Goal: Task Accomplishment & Management: Complete application form

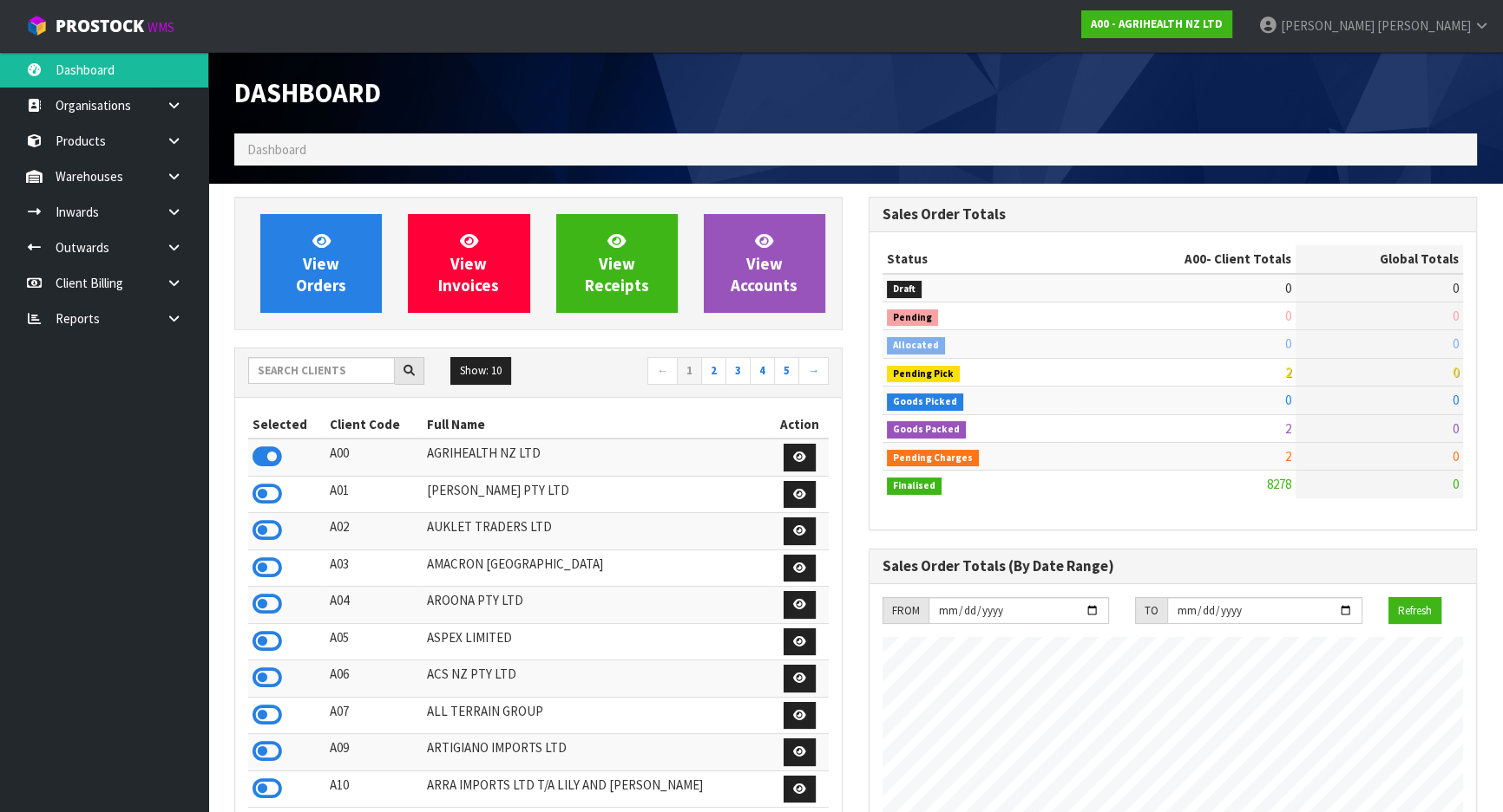
scroll to position [1311, 633]
click at [292, 355] on div "Show: 10 5 10 25 50 ← 1 2 3 4 5 →" at bounding box center [538, 372] width 606 height 49
click at [303, 367] on input "text" at bounding box center [321, 370] width 147 height 27
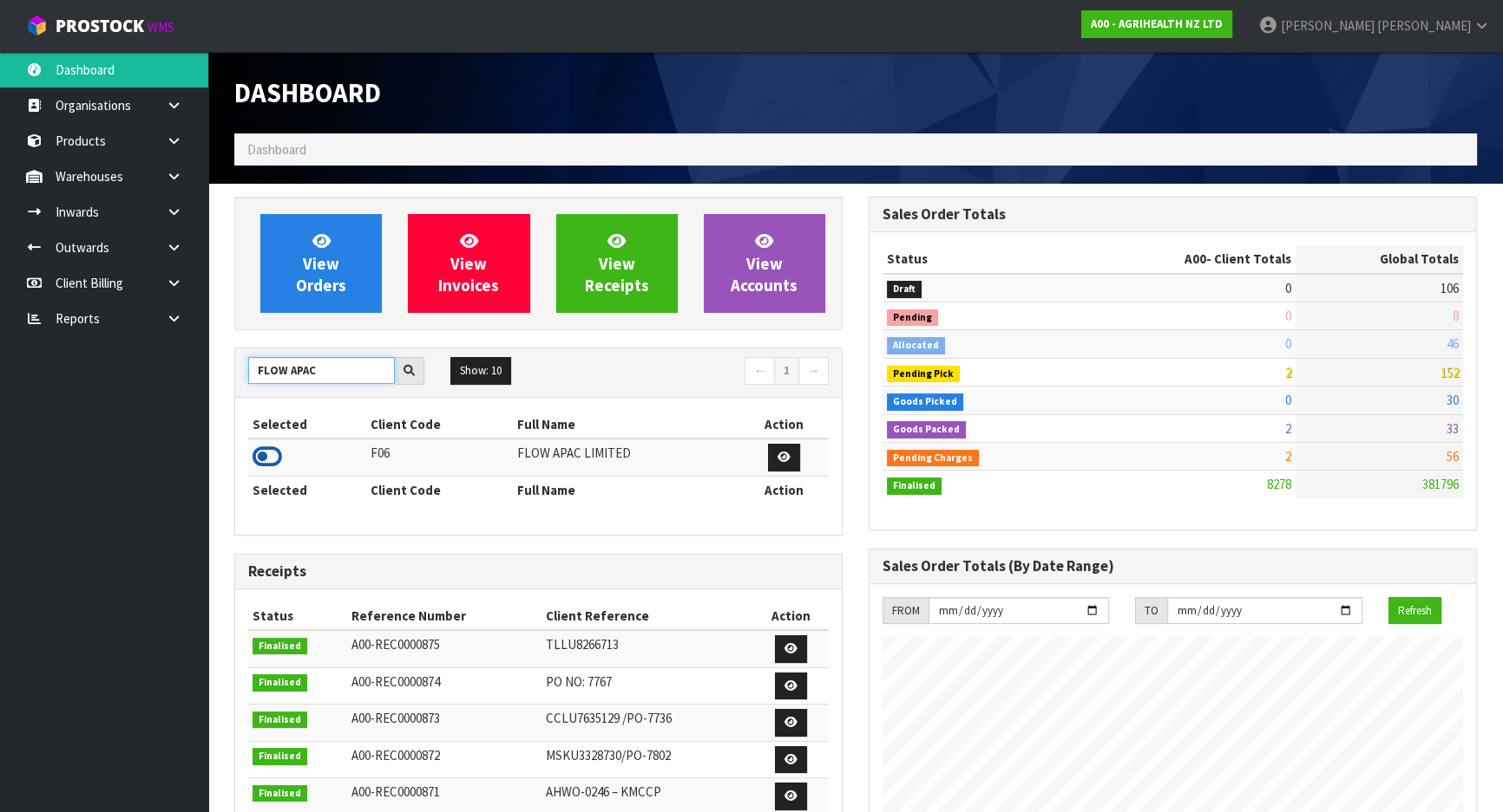
type input "FLOW APAC"
click at [274, 453] on icon at bounding box center [267, 456] width 30 height 26
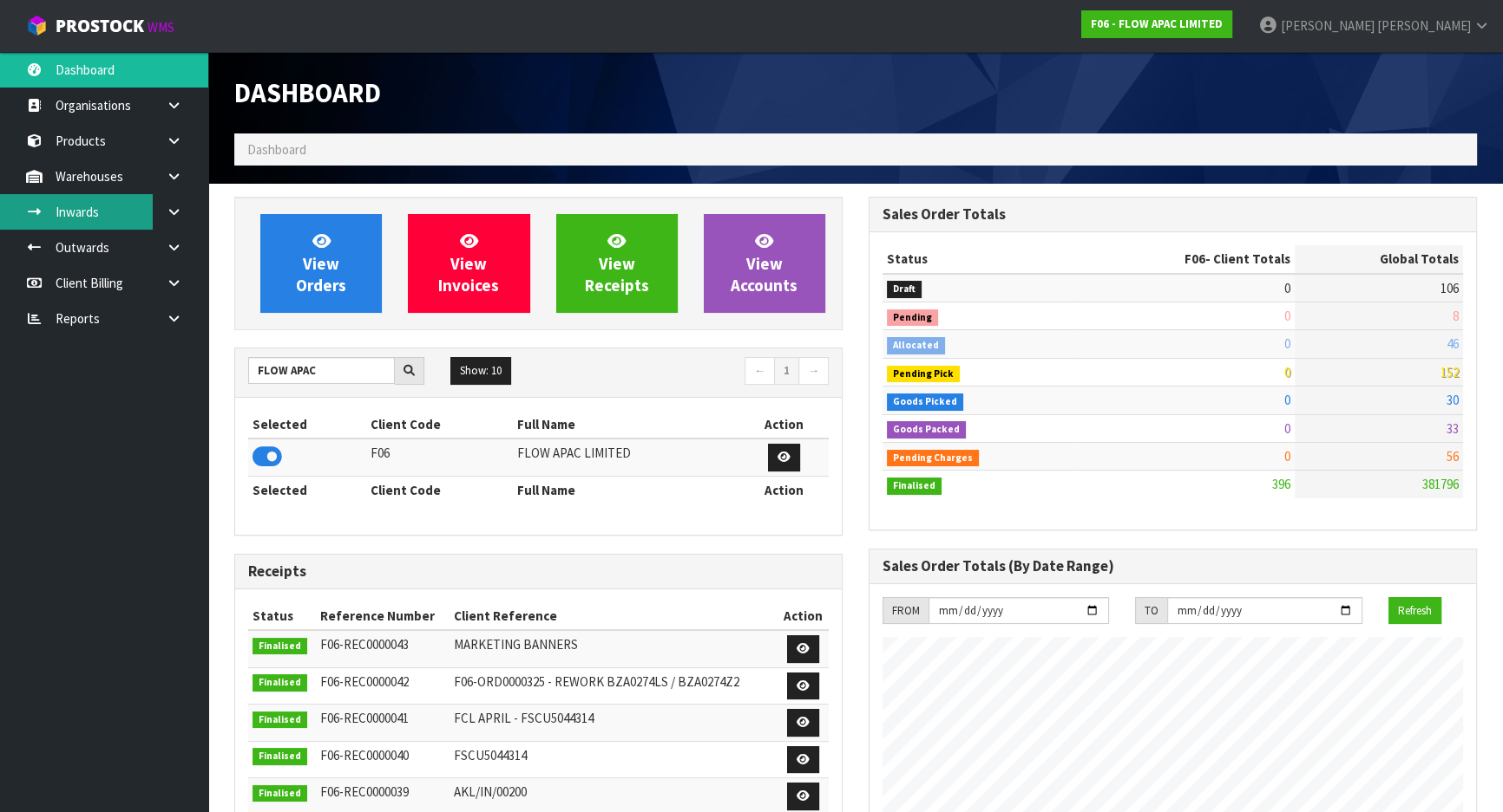
scroll to position [865952, 866893]
click at [84, 211] on link "Inwards" at bounding box center [104, 211] width 208 height 36
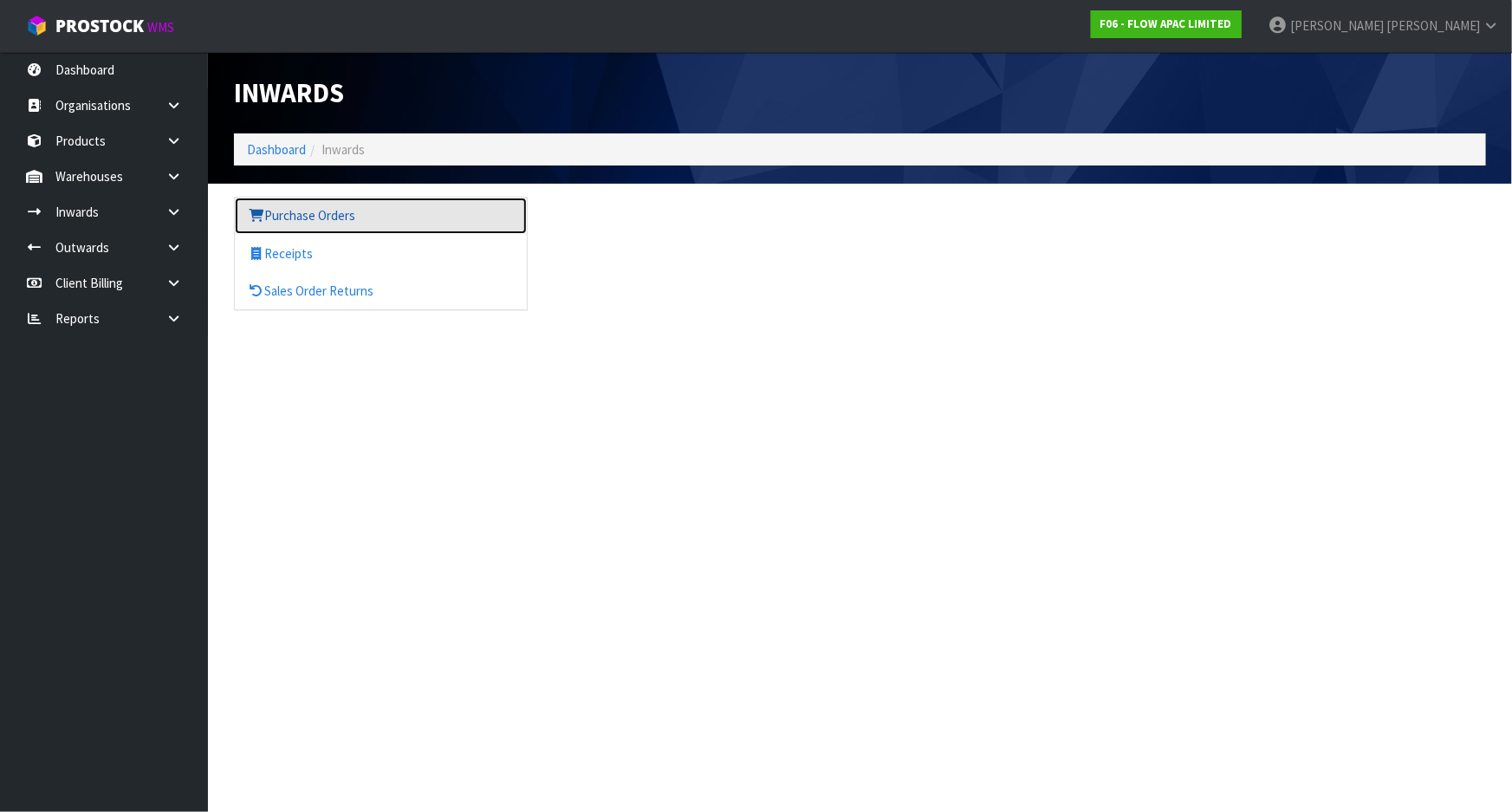
click at [383, 225] on link "Purchase Orders" at bounding box center [381, 215] width 292 height 36
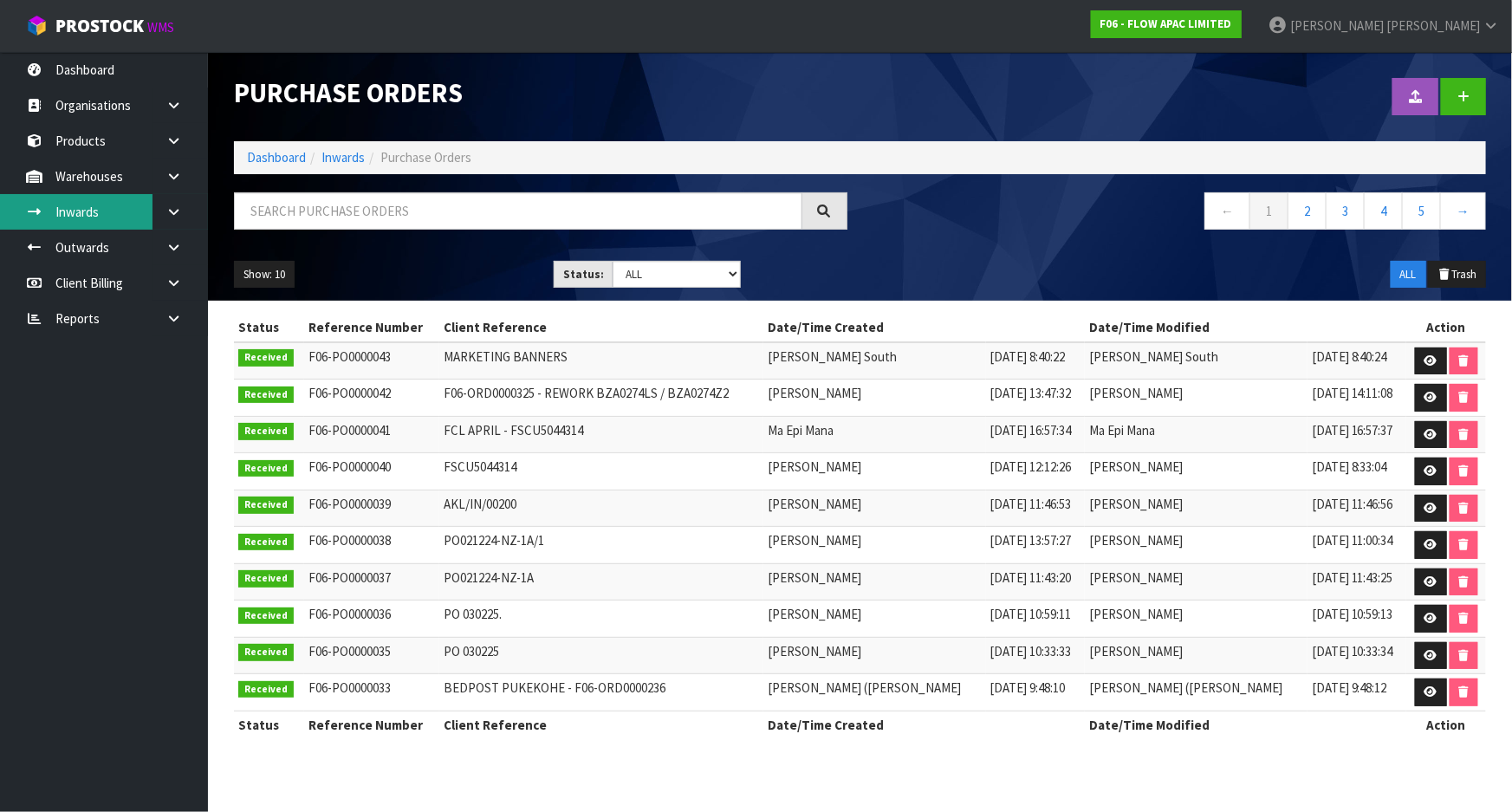
click at [133, 215] on link "Inwards" at bounding box center [104, 211] width 208 height 36
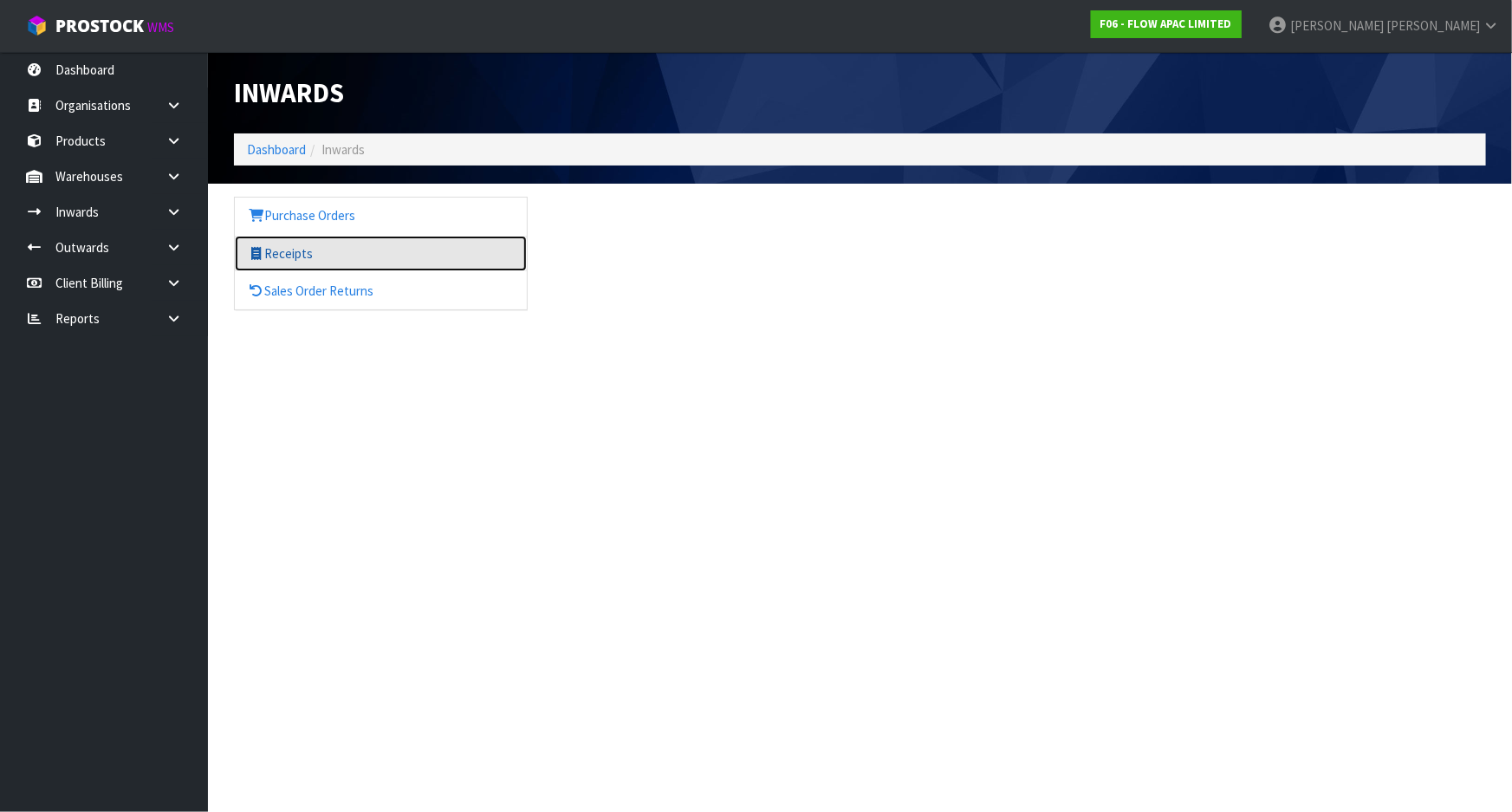
click at [312, 252] on link "Receipts" at bounding box center [381, 253] width 292 height 36
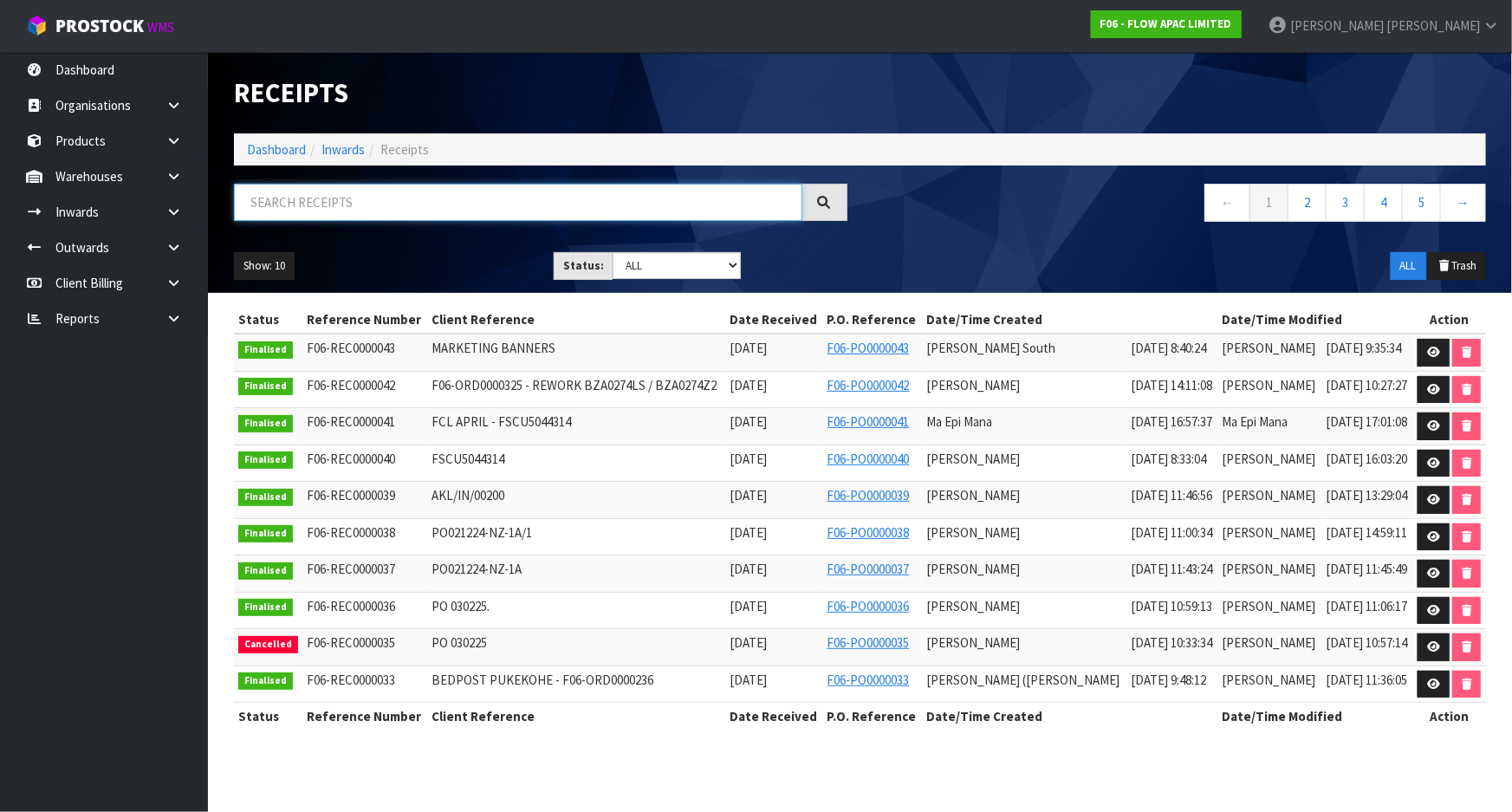
click at [499, 201] on input "text" at bounding box center [518, 203] width 569 height 37
click at [379, 207] on input "text" at bounding box center [518, 203] width 569 height 37
click at [1421, 347] on link at bounding box center [1433, 352] width 32 height 28
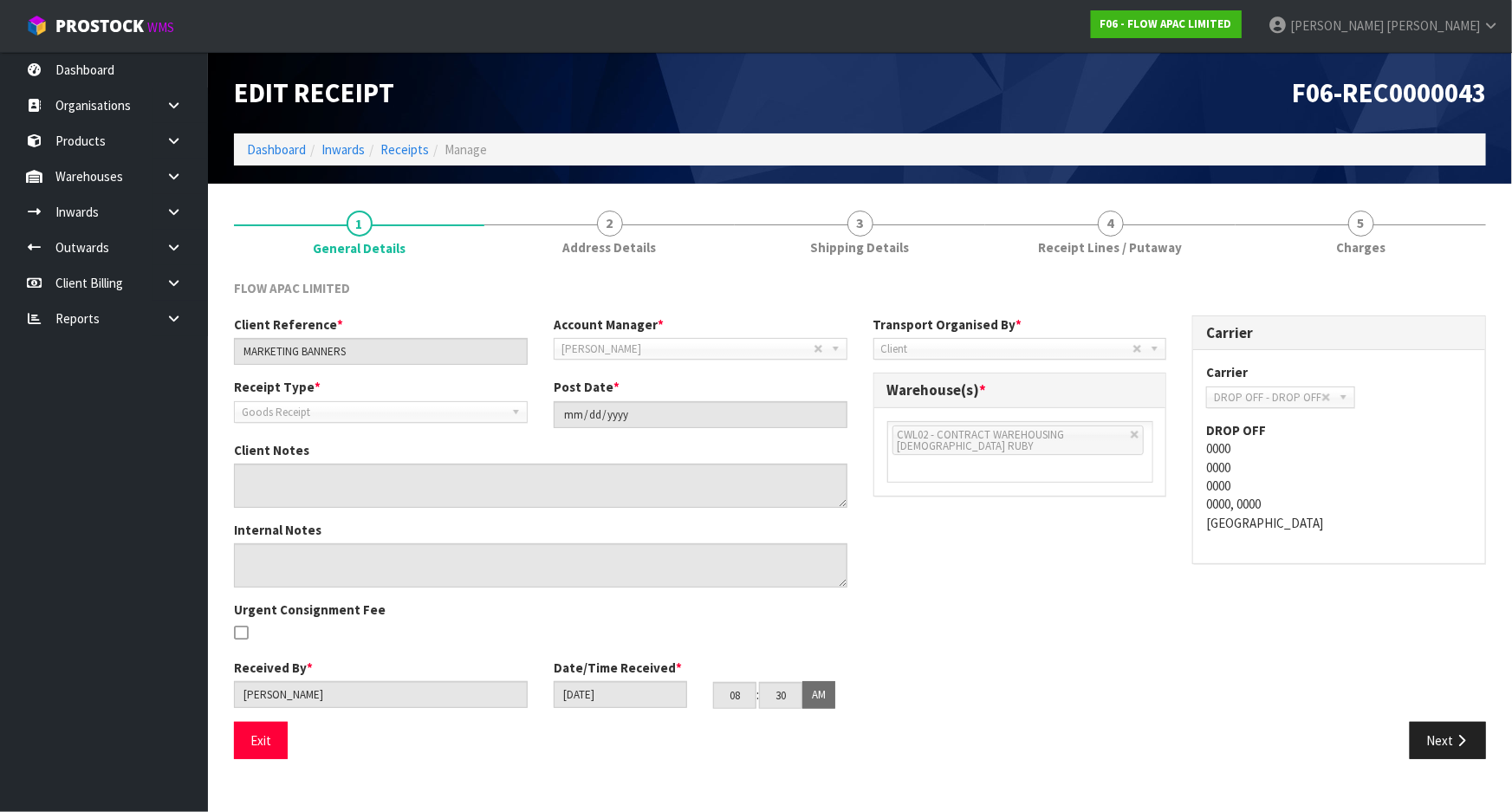
drag, startPoint x: 405, startPoint y: 371, endPoint x: 413, endPoint y: 364, distance: 10.6
click at [405, 371] on div "Client Reference * MARKETING BANNERS Account Manager * Zubair Moolla Rod Giles …" at bounding box center [540, 346] width 640 height 62
drag, startPoint x: 413, startPoint y: 359, endPoint x: 189, endPoint y: 346, distance: 224.4
click at [189, 346] on body "Toggle navigation ProStock WMS F06 - FLOW APAC LIMITED Michael Drugan Logout Da…" at bounding box center [756, 406] width 1512 height 812
click at [121, 60] on link "Dashboard" at bounding box center [104, 69] width 208 height 36
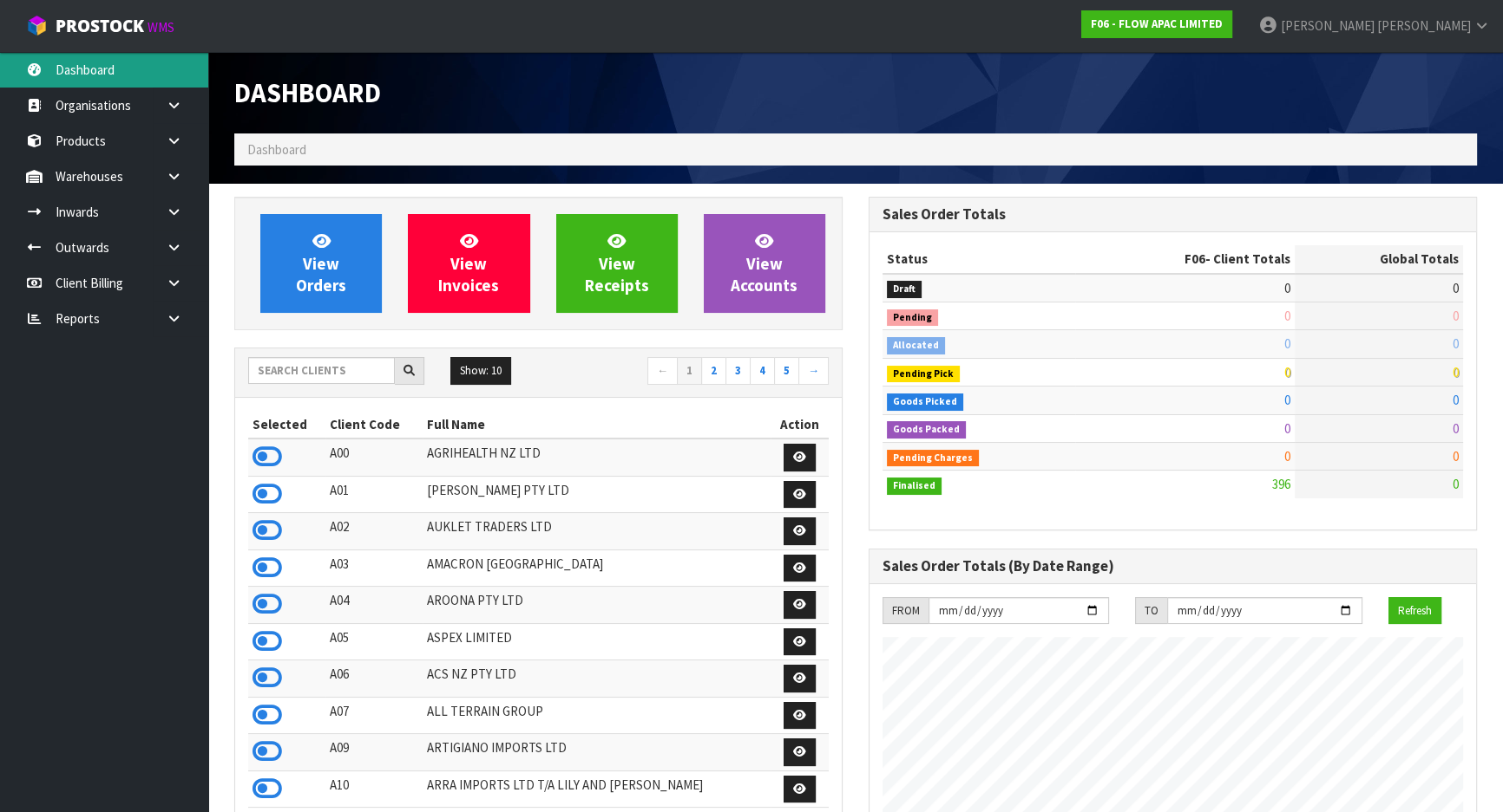
scroll to position [1059, 633]
click at [328, 370] on input "text" at bounding box center [321, 370] width 147 height 27
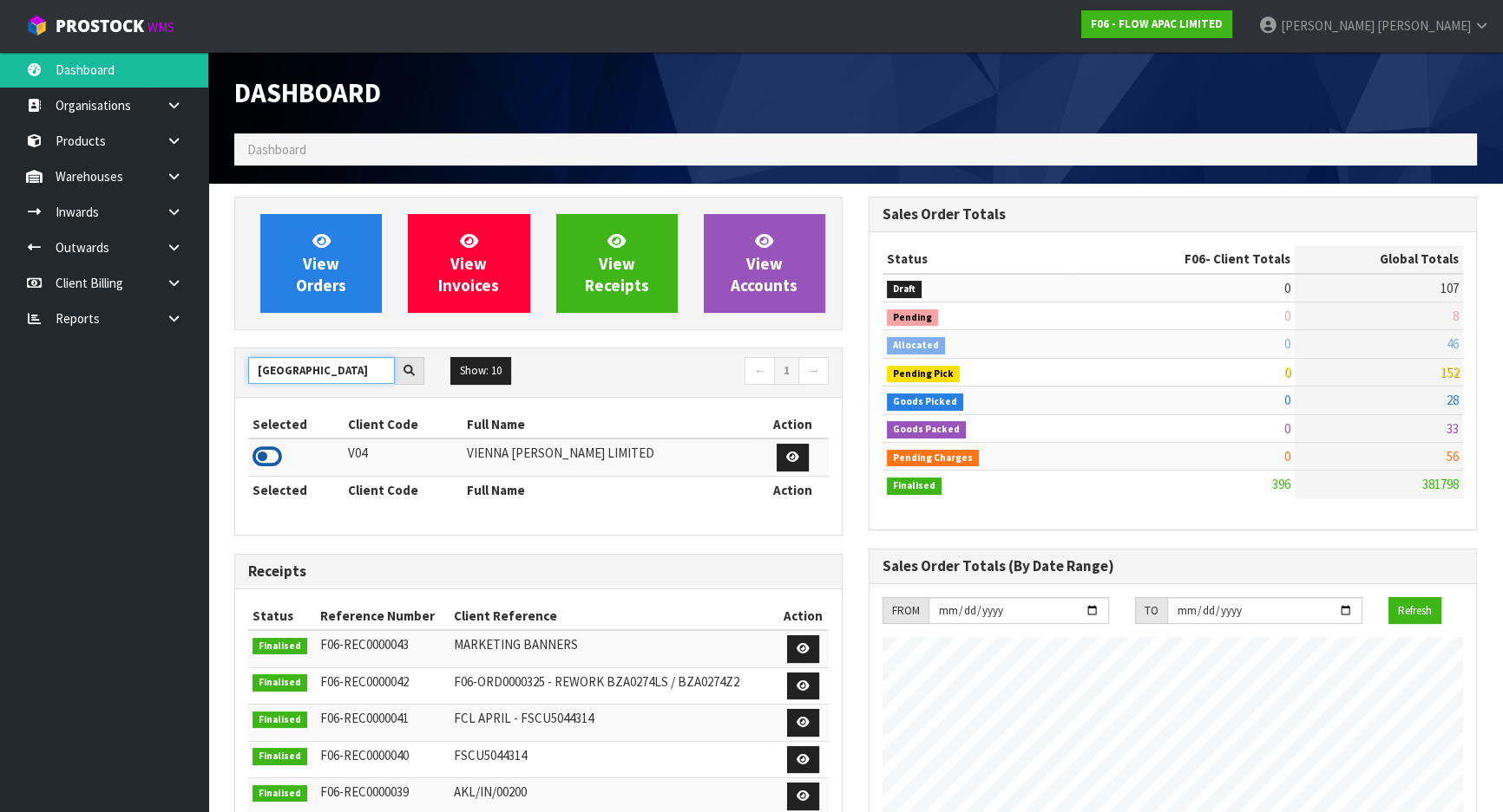
type input "VIENNA"
click at [274, 460] on icon at bounding box center [267, 456] width 30 height 26
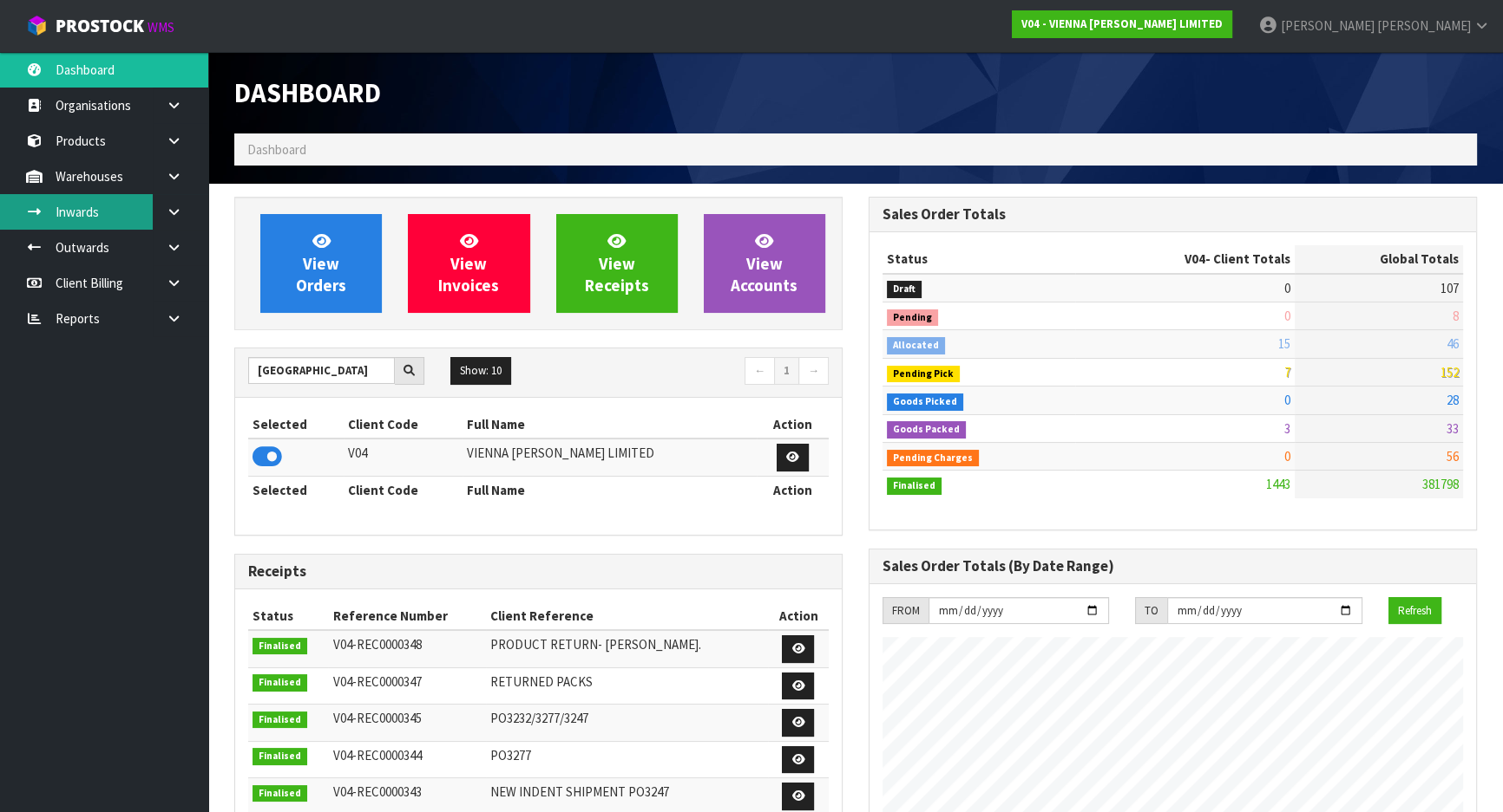
scroll to position [1311, 633]
click at [129, 217] on link "Inwards" at bounding box center [104, 211] width 208 height 36
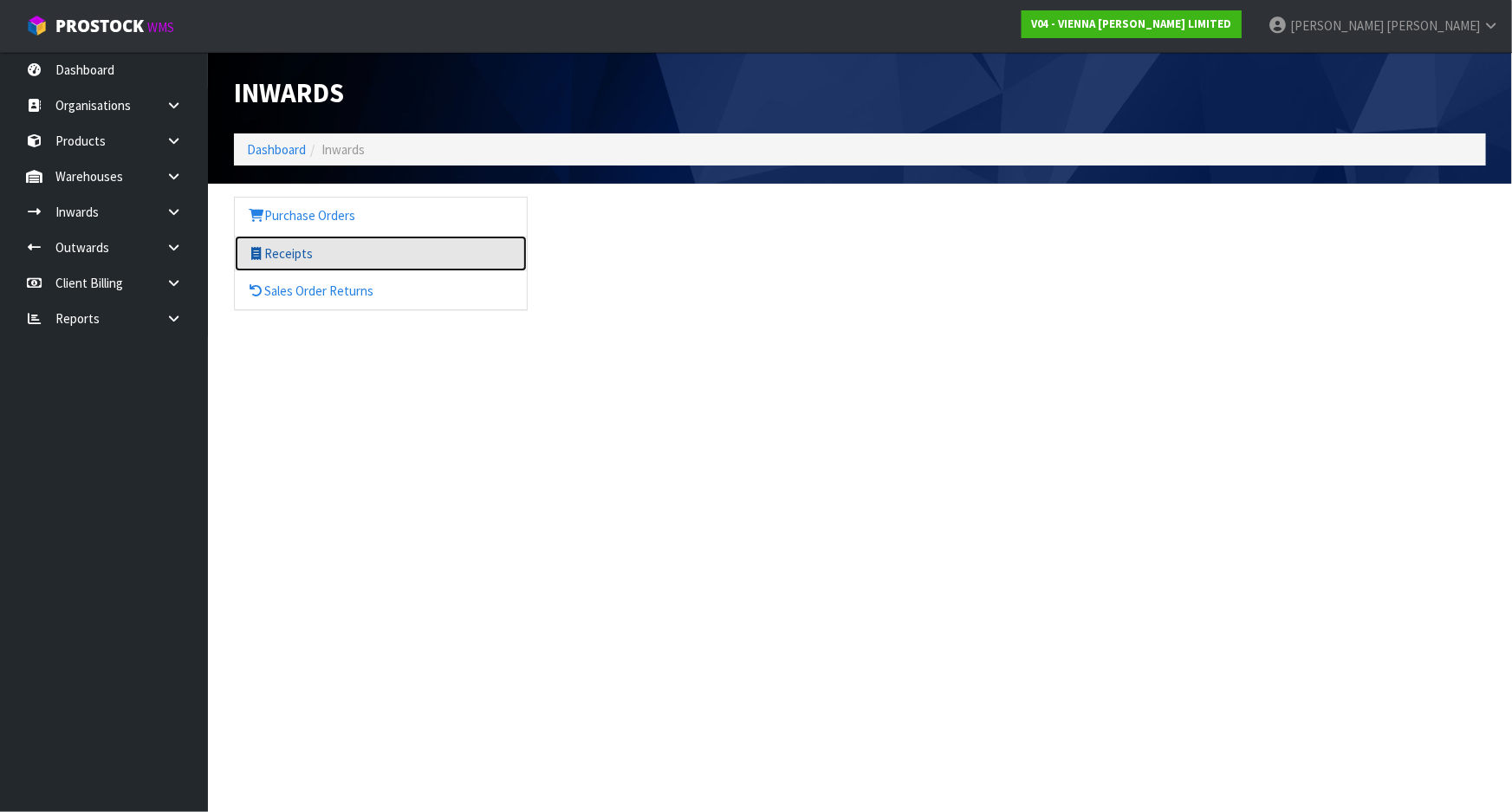
click at [317, 241] on link "Receipts" at bounding box center [381, 253] width 292 height 36
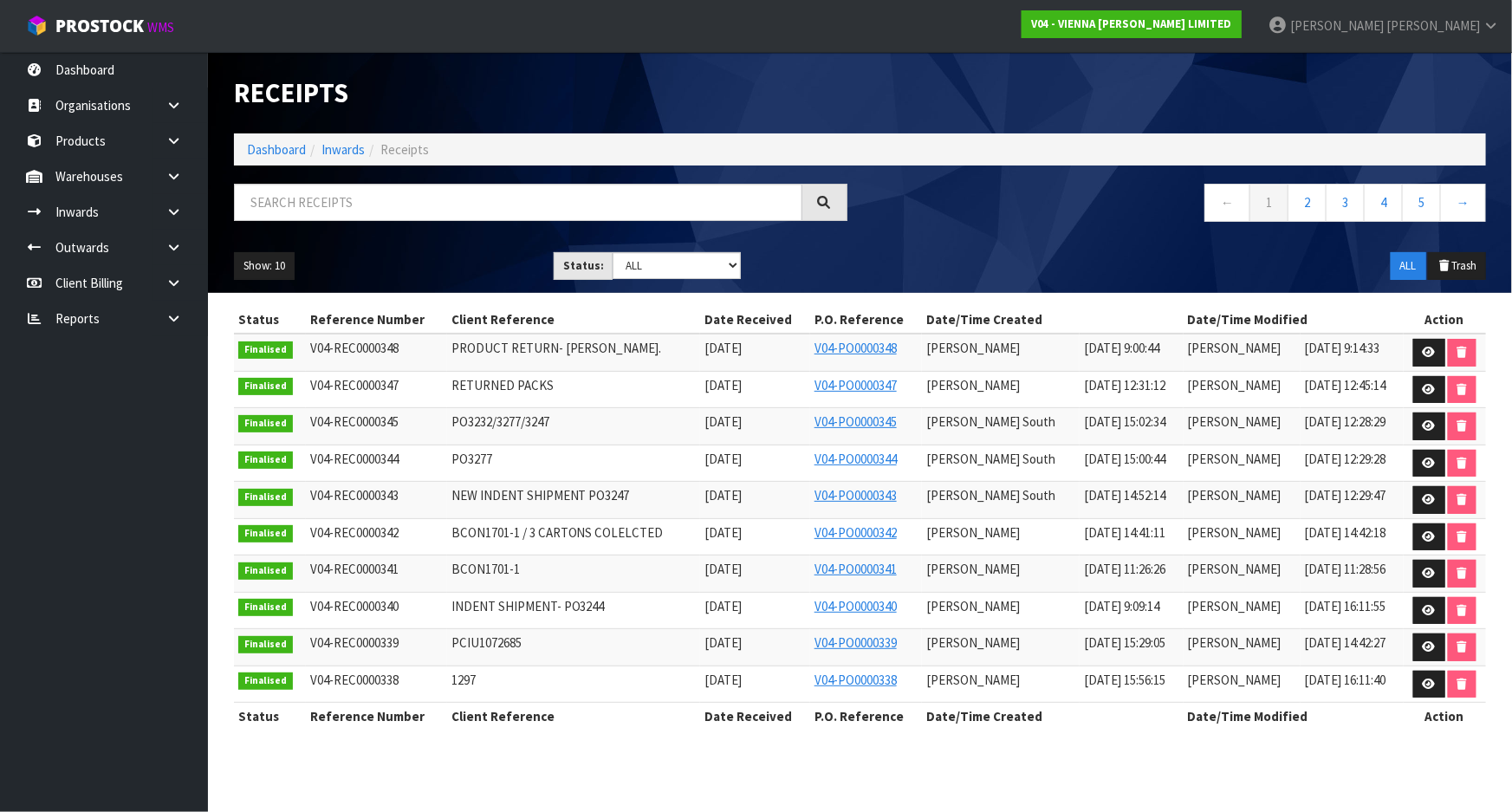
click at [676, 352] on td "PRODUCT RETURN- CARL GOODWIN." at bounding box center [574, 352] width 253 height 37
click at [1421, 429] on link at bounding box center [1429, 426] width 32 height 28
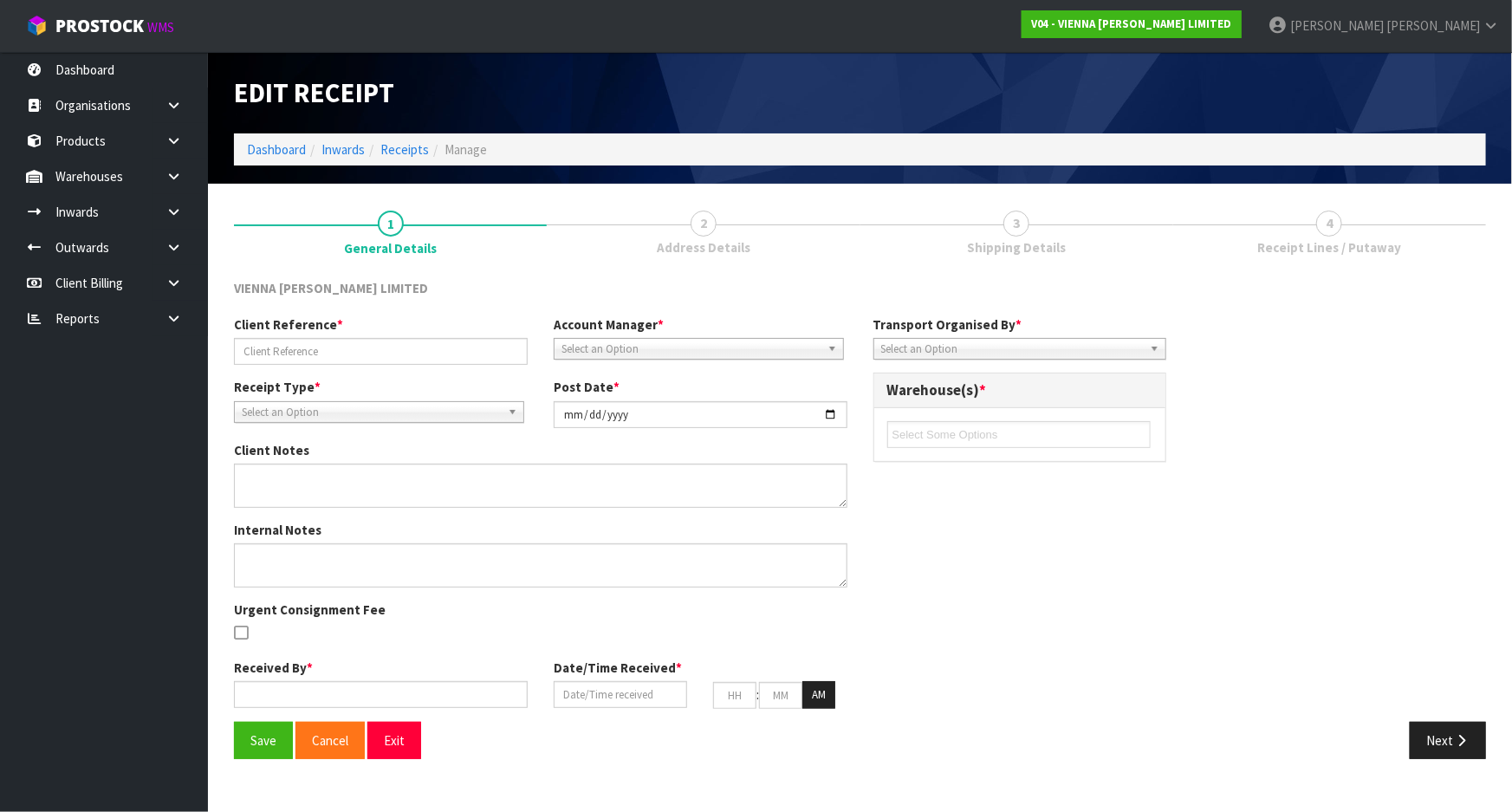
type input "PO3232/3277/3247"
type input "2025-09-12"
type textarea "CAME IN CONTAINER MRKU7488020"
type input "MICHAEL"
type input "10/09/2025"
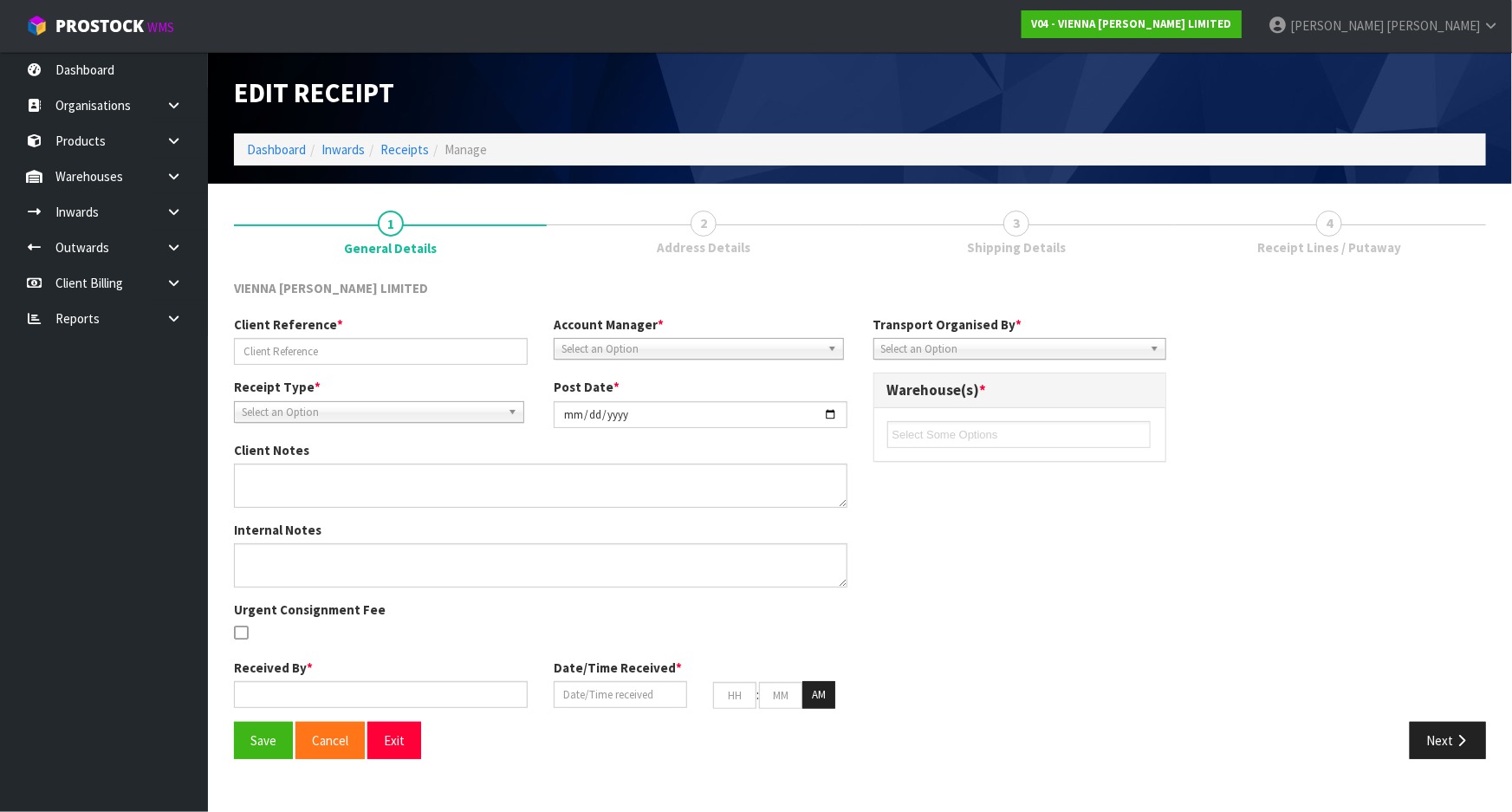
type input "10"
type input "00"
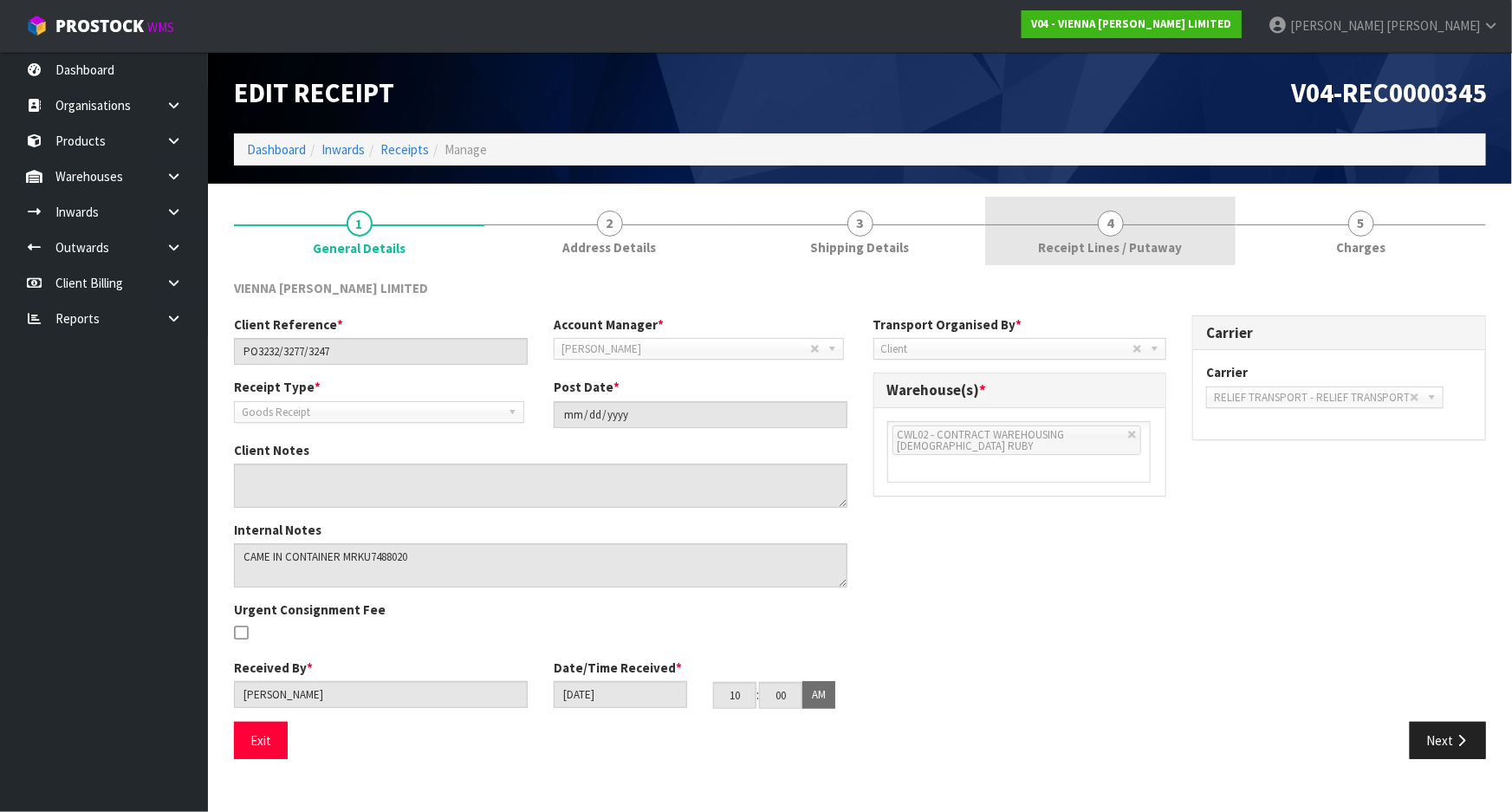
click at [1071, 217] on link "4 Receipt Lines / Putaway" at bounding box center [1110, 230] width 250 height 68
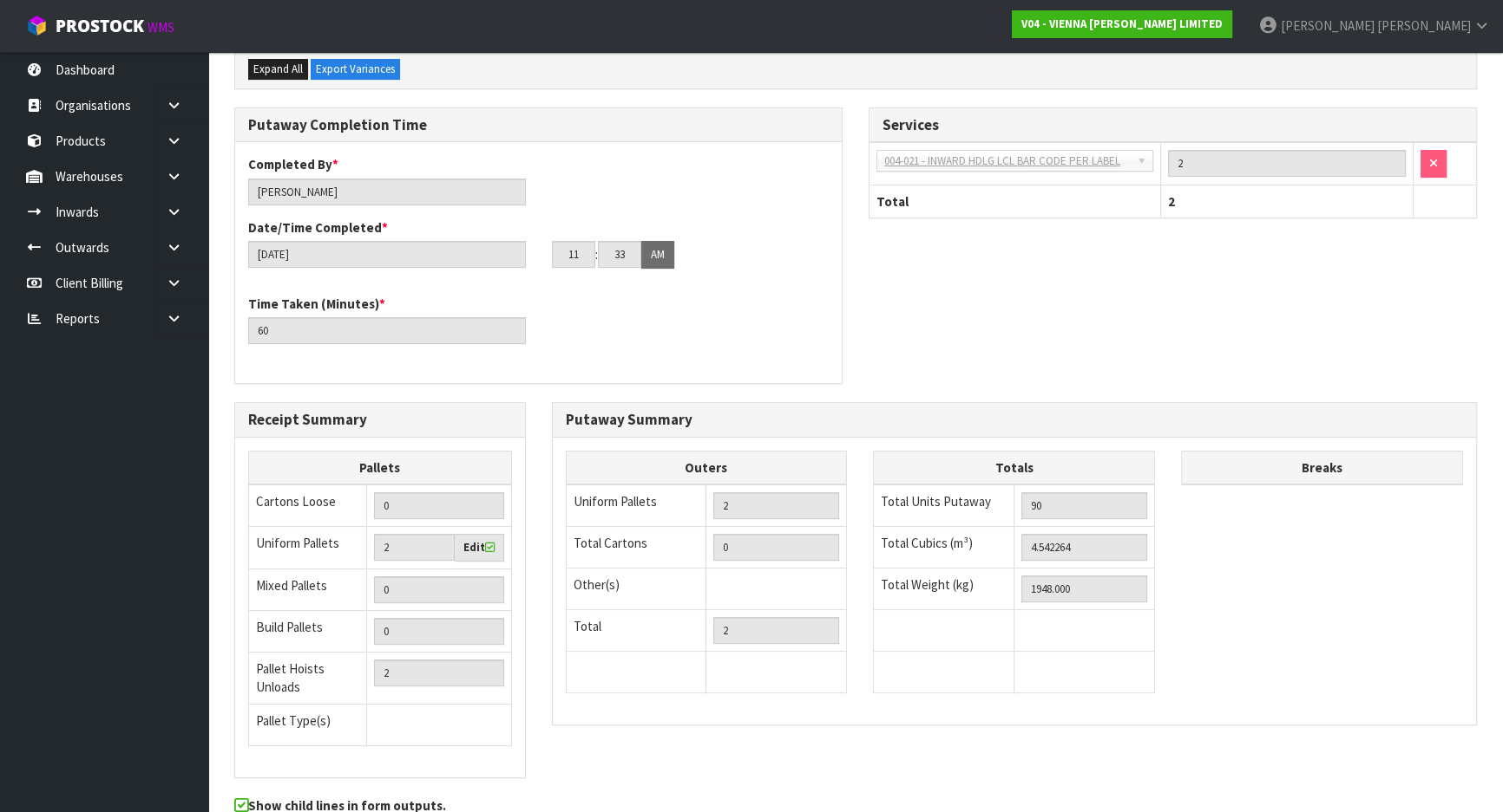
scroll to position [394, 0]
drag, startPoint x: 1105, startPoint y: 542, endPoint x: 1020, endPoint y: 540, distance: 85.0
click at [1021, 540] on input "4.542264" at bounding box center [1083, 547] width 126 height 27
click at [1098, 537] on input "4.542264" at bounding box center [1083, 547] width 126 height 27
click at [1110, 589] on input "1948.000" at bounding box center [1083, 588] width 126 height 27
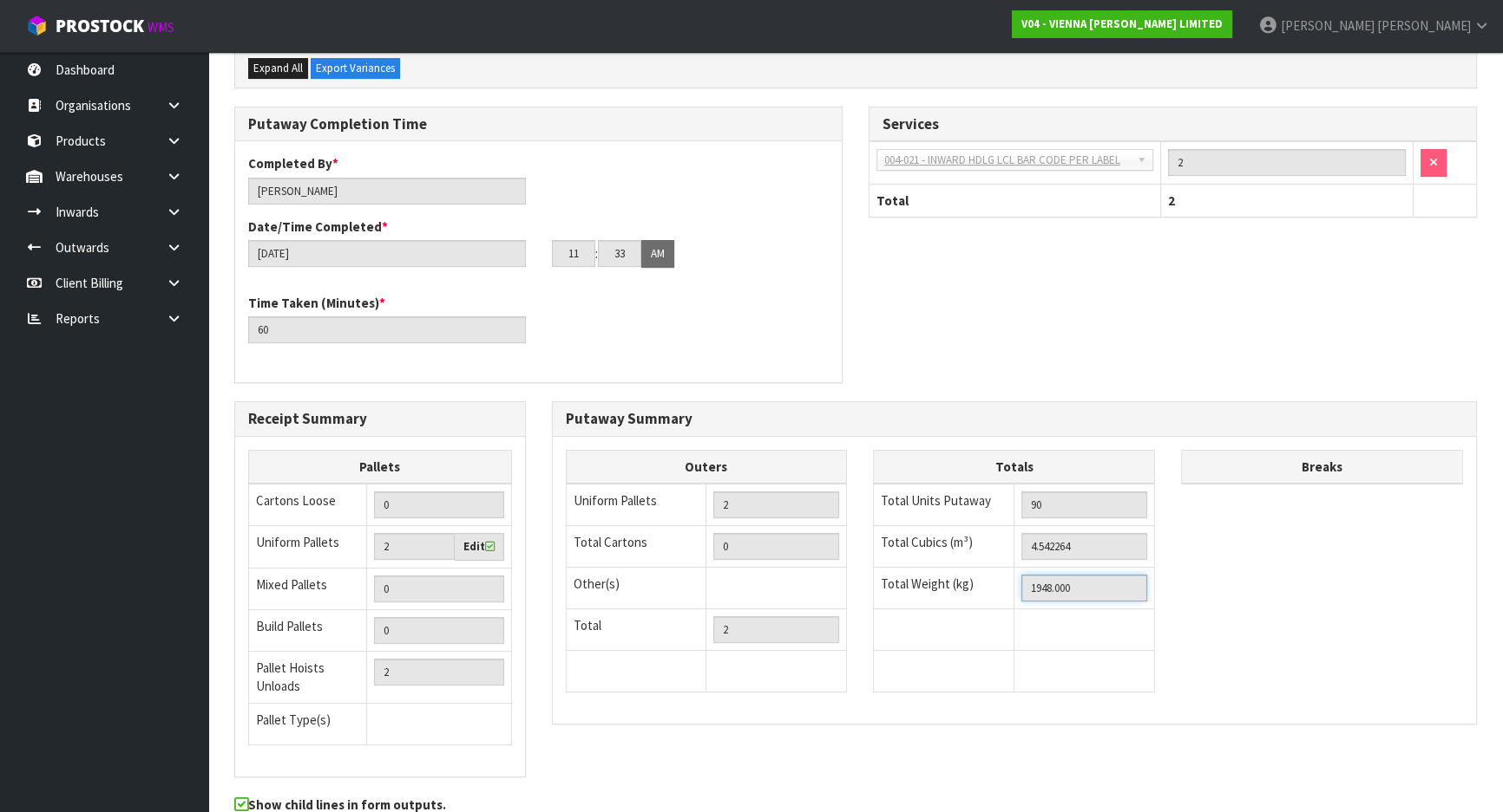
drag, startPoint x: 1110, startPoint y: 589, endPoint x: 1005, endPoint y: 587, distance: 105.0
click at [1005, 587] on tr "Total Weight (kg) 1948.000" at bounding box center [1014, 588] width 281 height 41
click at [1053, 407] on div "Putaway Summary" at bounding box center [1014, 419] width 924 height 35
drag, startPoint x: 1091, startPoint y: 536, endPoint x: 1001, endPoint y: 546, distance: 90.6
click at [1001, 546] on tr "Total Cubics (m³) 4.542264" at bounding box center [1014, 546] width 281 height 41
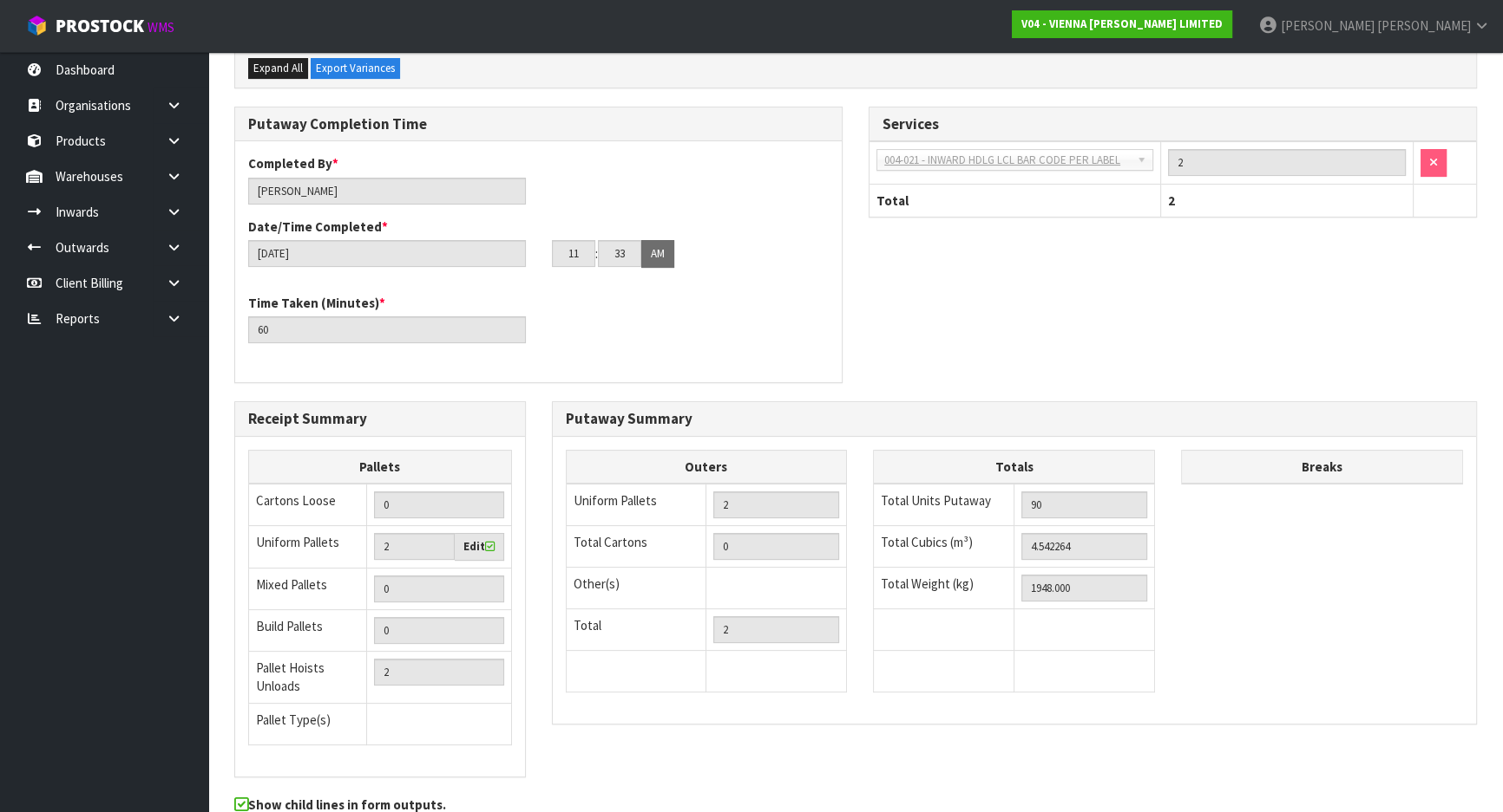
click at [1109, 349] on div "Putaway Completion Time Completed By * Michael Drugan Date/Time Completed * 16/…" at bounding box center [855, 253] width 1269 height 295
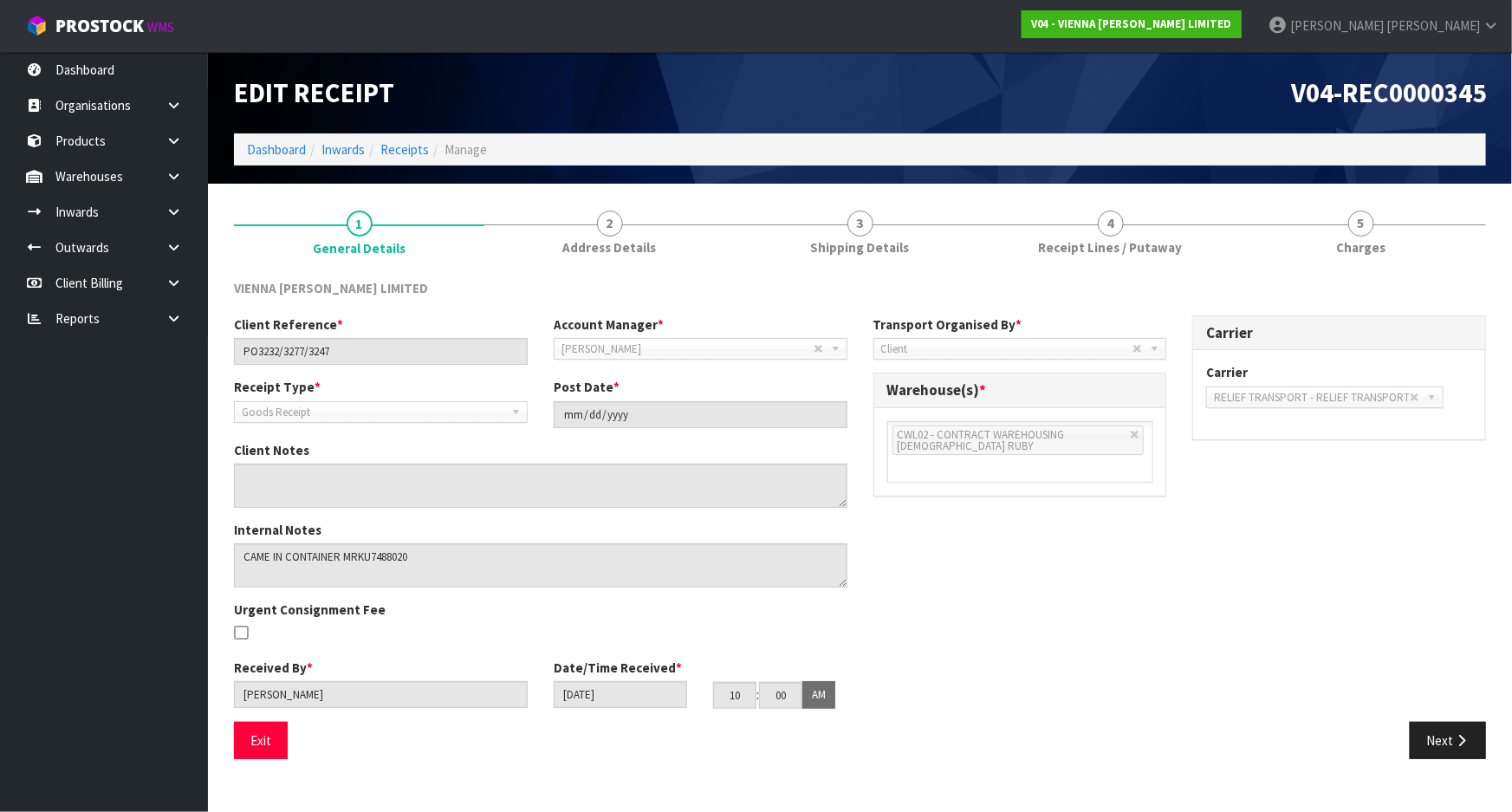
click at [457, 443] on div "Client Notes" at bounding box center [540, 475] width 640 height 67
click at [410, 148] on link "Receipts" at bounding box center [405, 149] width 49 height 16
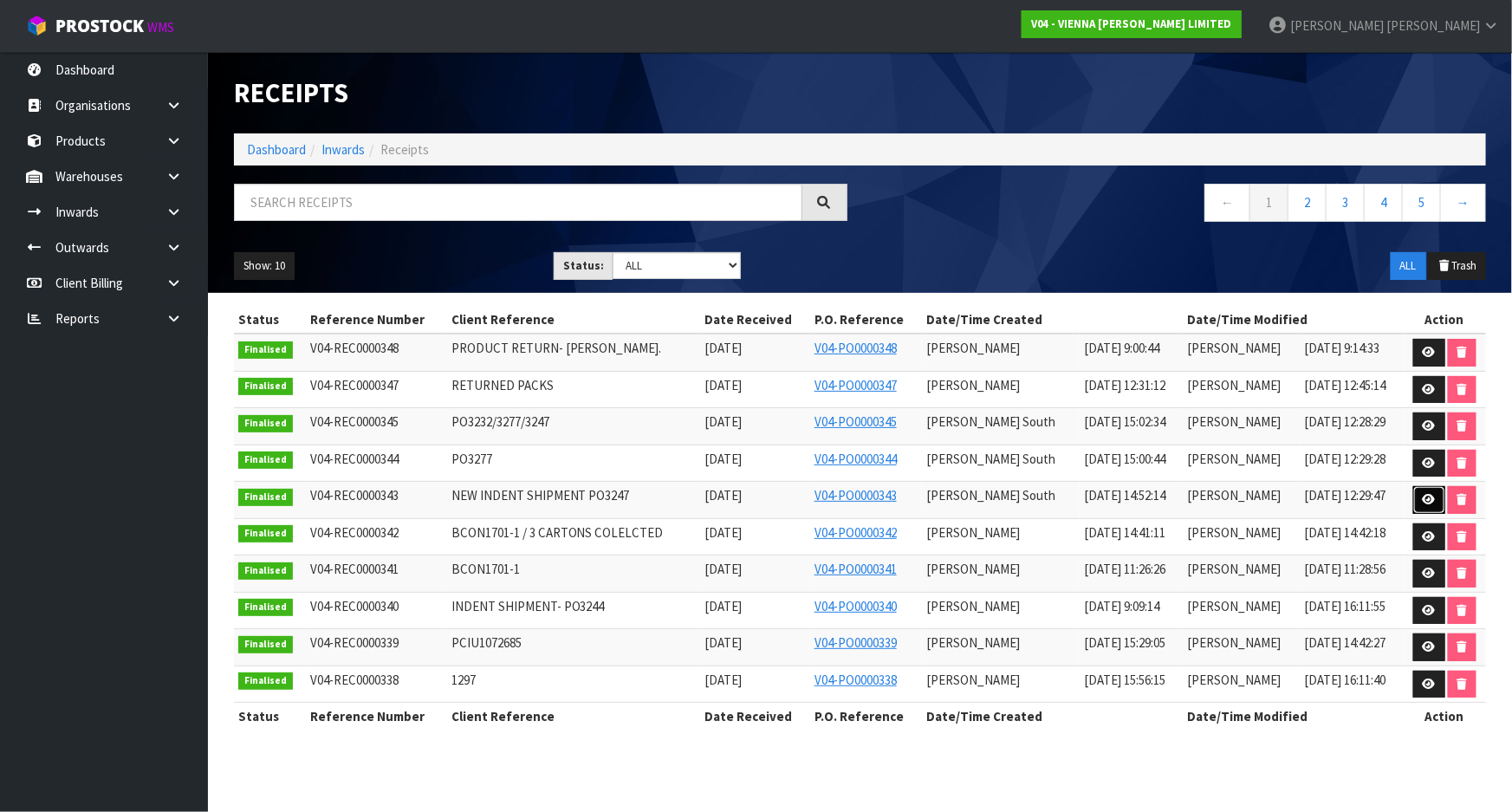
click at [1429, 500] on icon at bounding box center [1429, 500] width 13 height 12
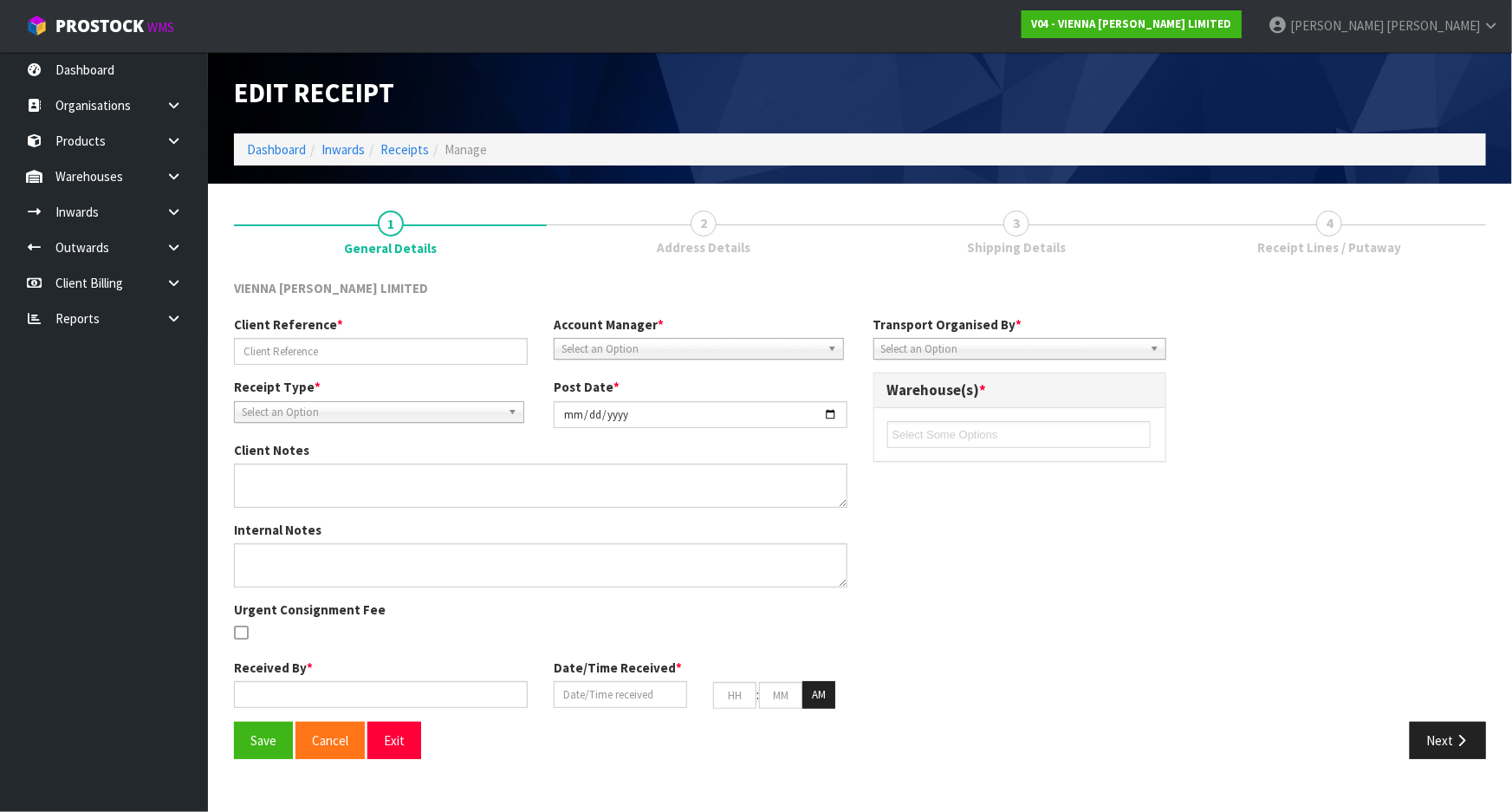
type input "NEW INDENT SHIPMENT PO3247"
type input "2025-09-12"
type textarea "ALL CAME IN SAME CONTAINER, CLIENT RESPONDED BOOKING SEPARATELY"
type input "Zachary South"
type input "10/09/2025"
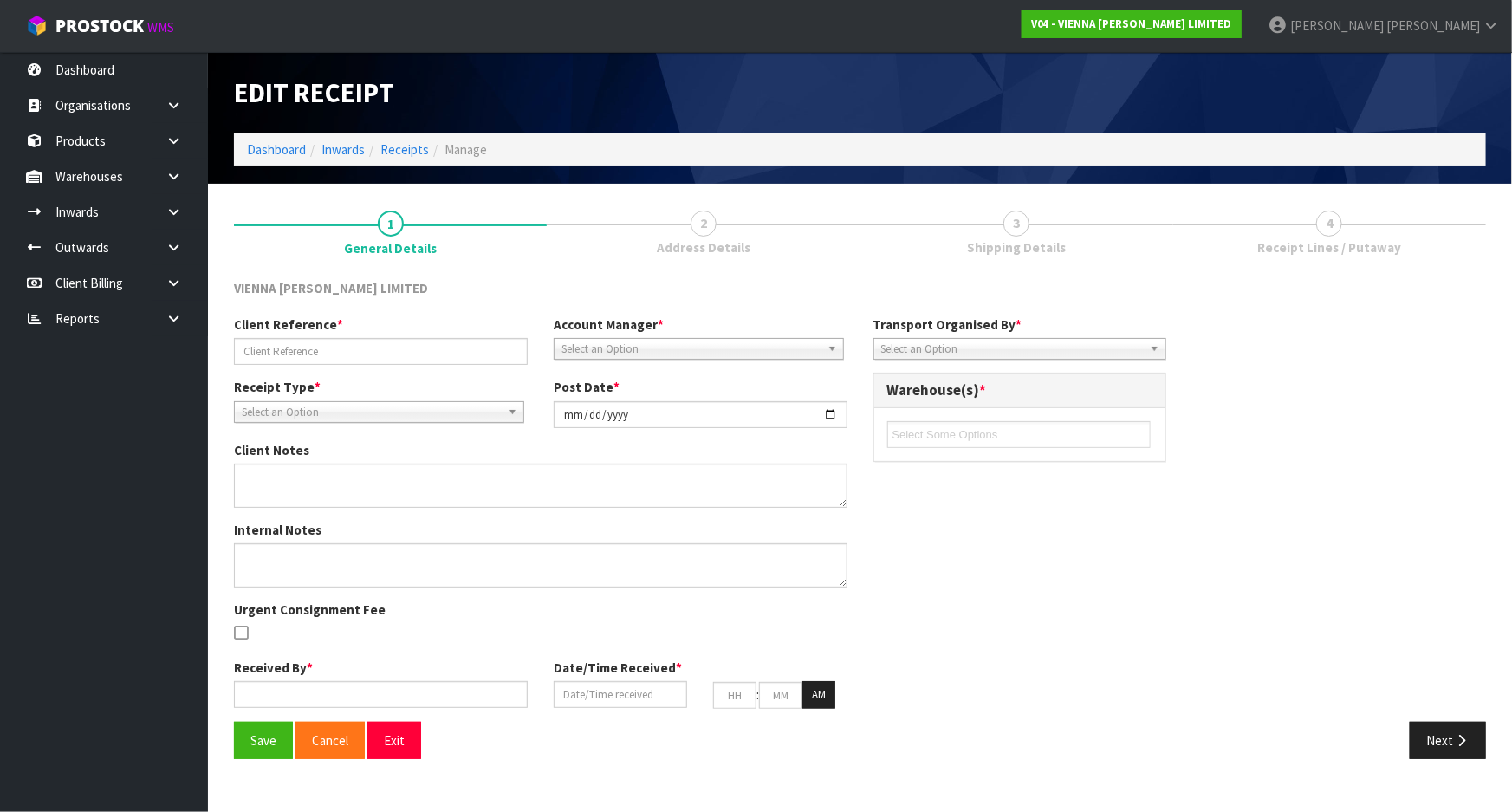
type input "10"
type input "00"
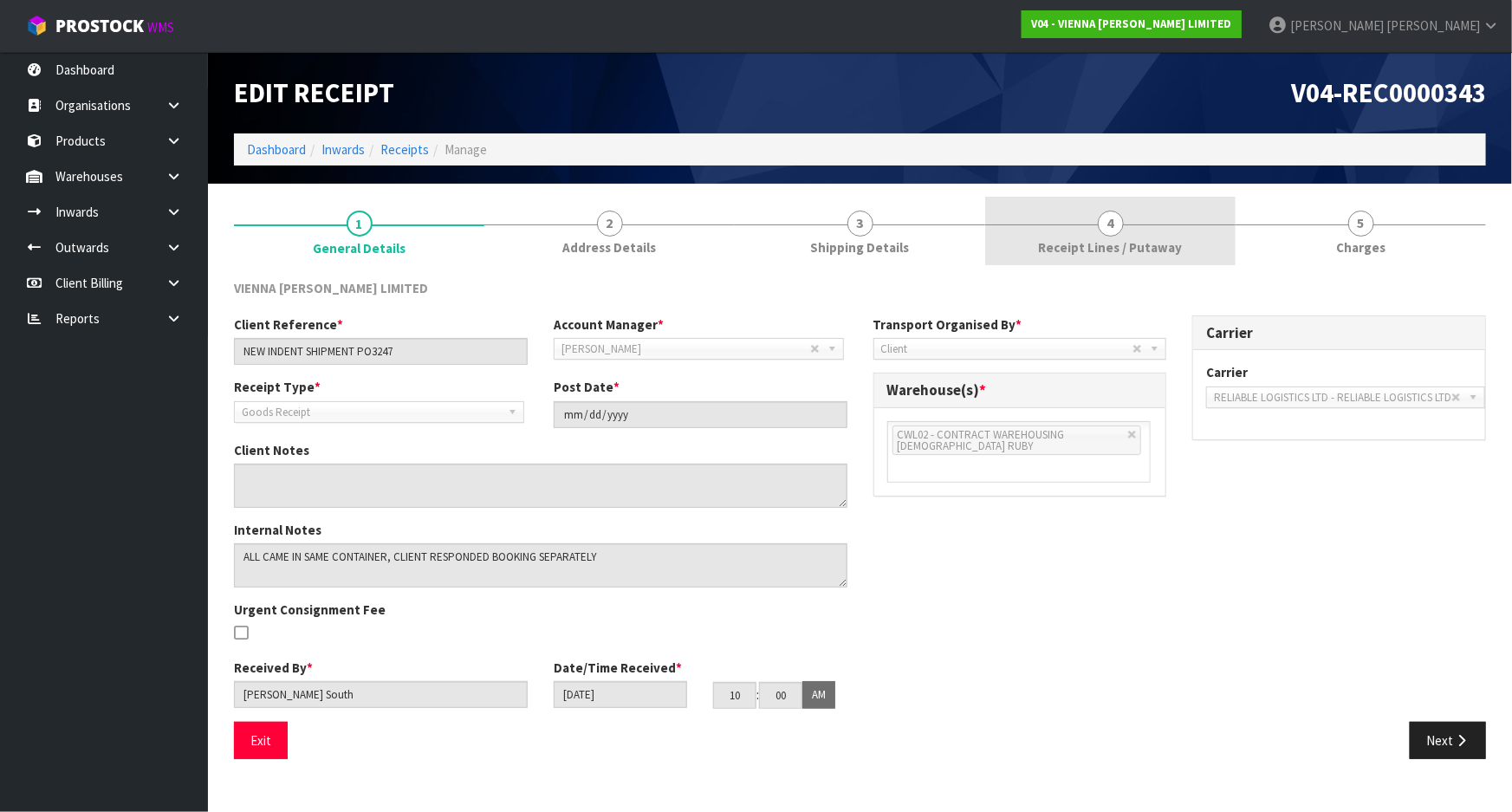
click at [1164, 232] on link "4 Receipt Lines / Putaway" at bounding box center [1110, 230] width 250 height 68
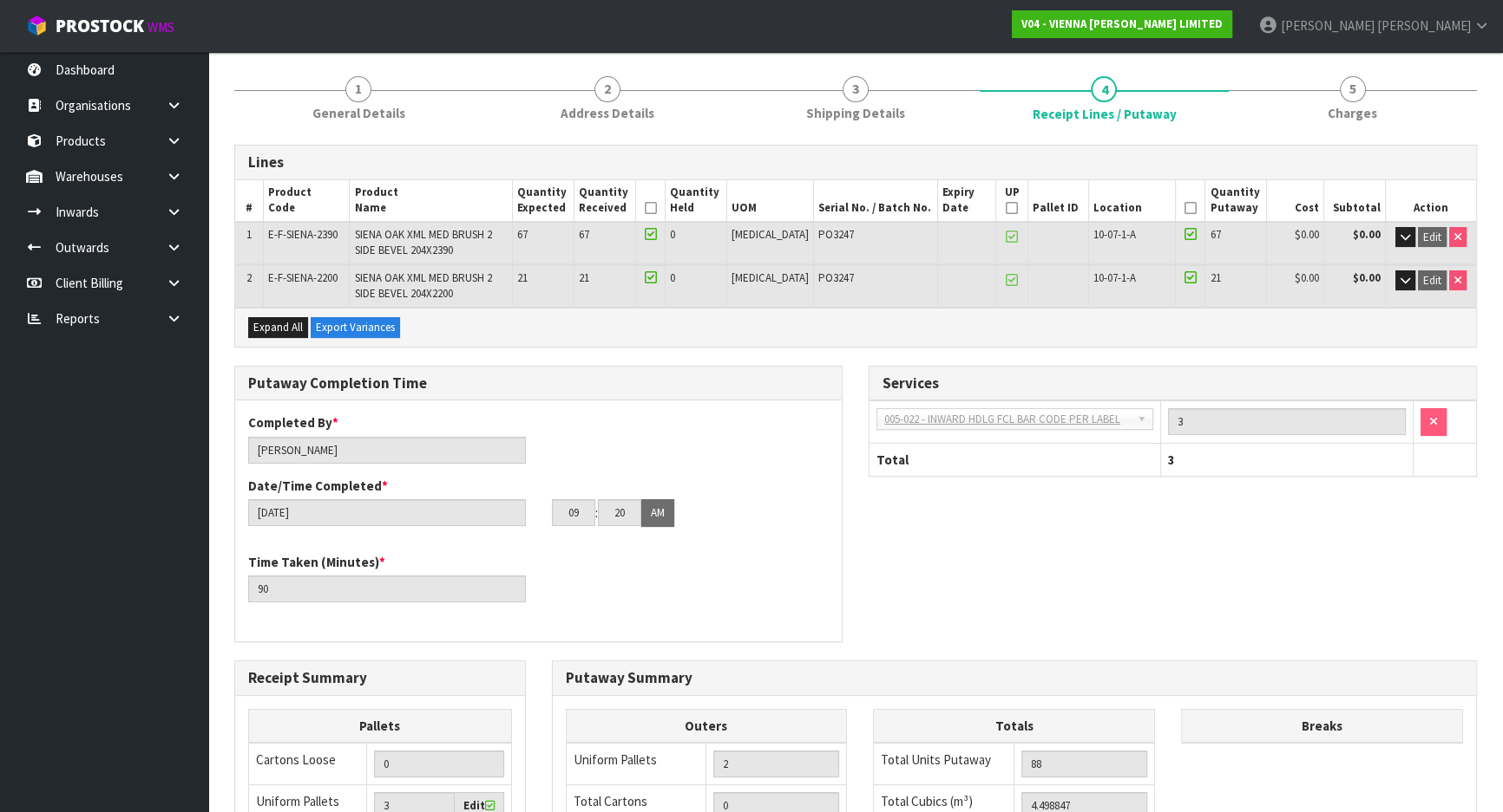
scroll to position [236, 0]
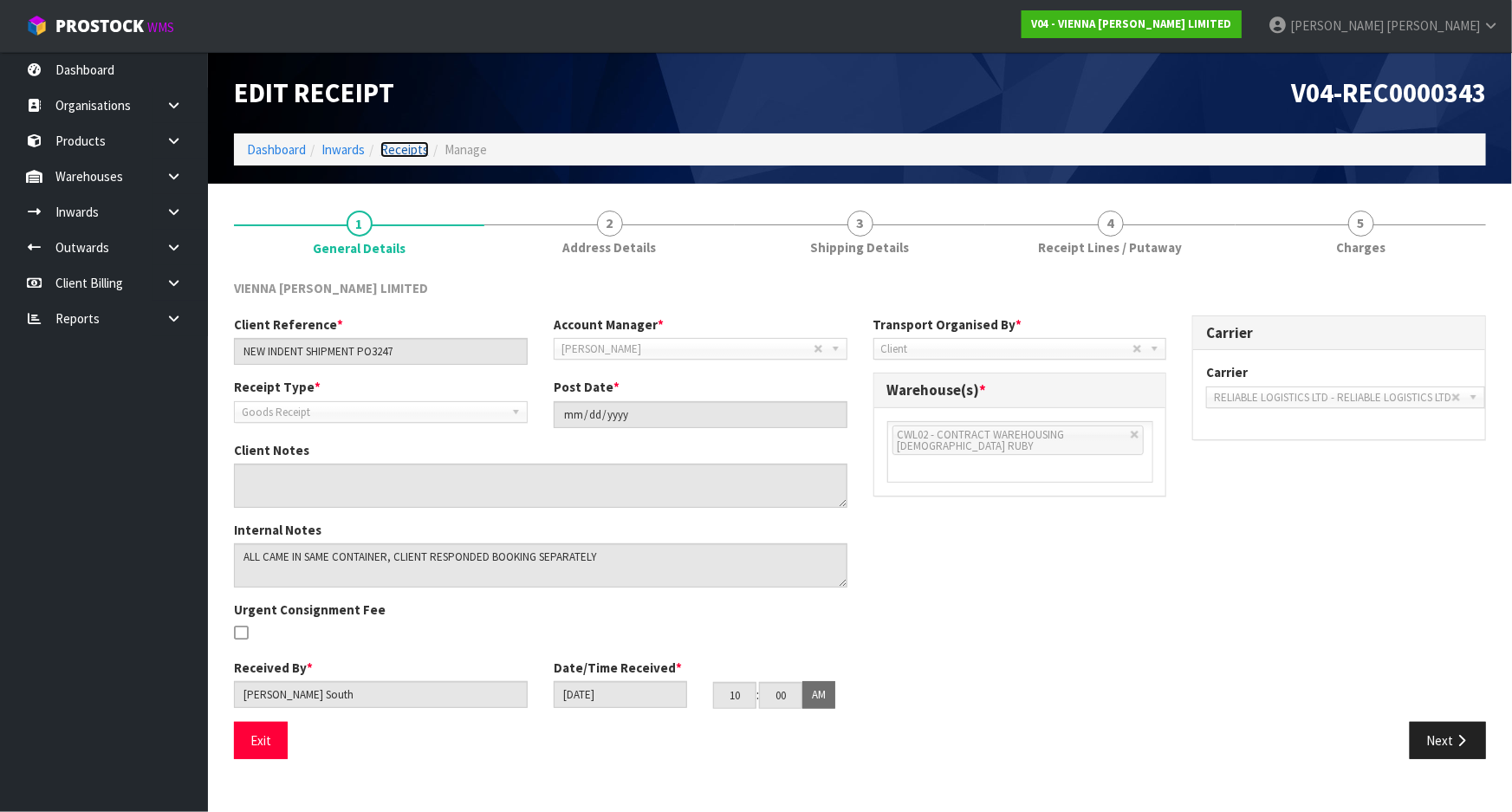
click at [382, 155] on link "Receipts" at bounding box center [405, 149] width 49 height 16
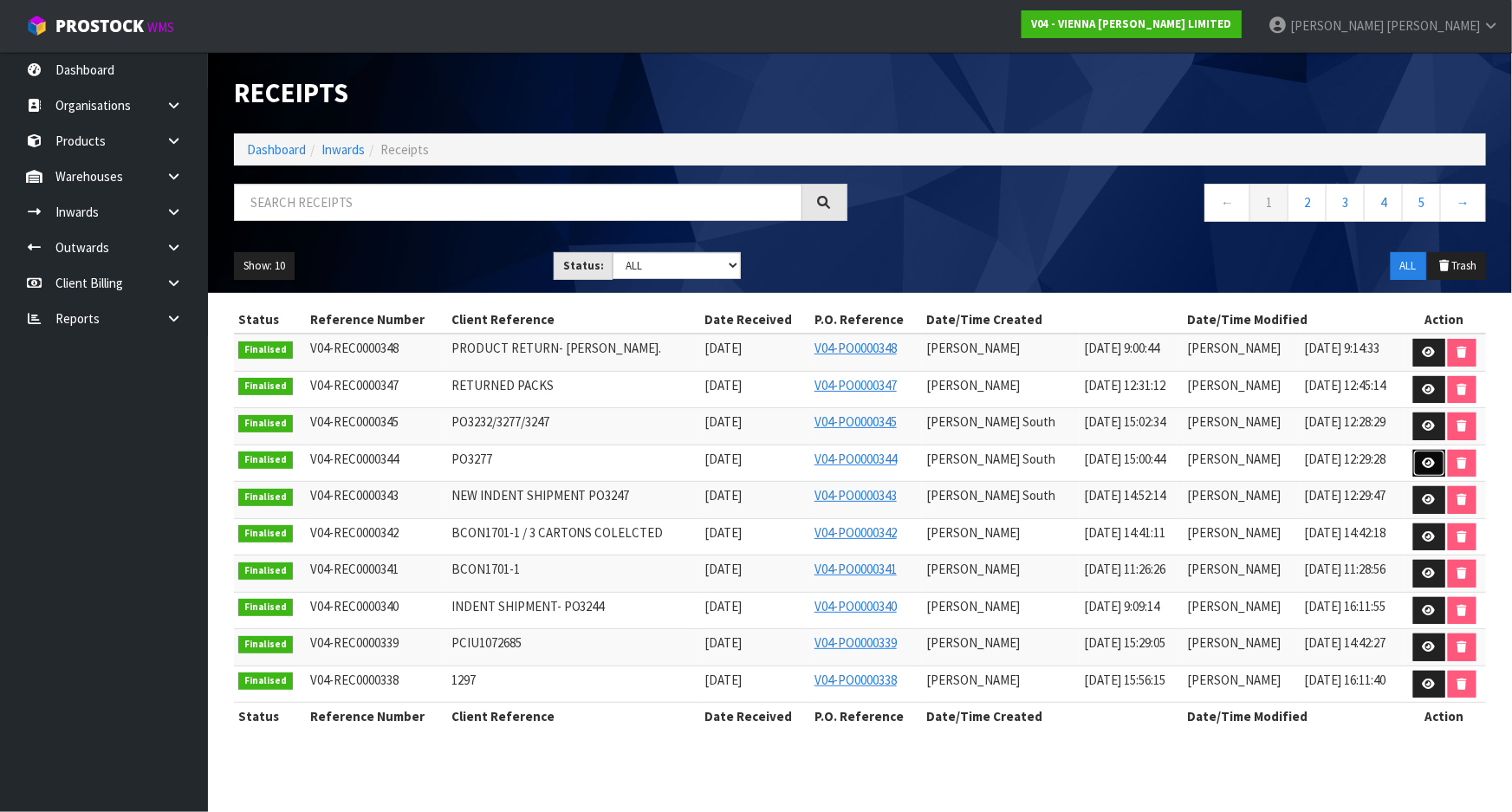
click at [1426, 466] on icon at bounding box center [1429, 464] width 13 height 12
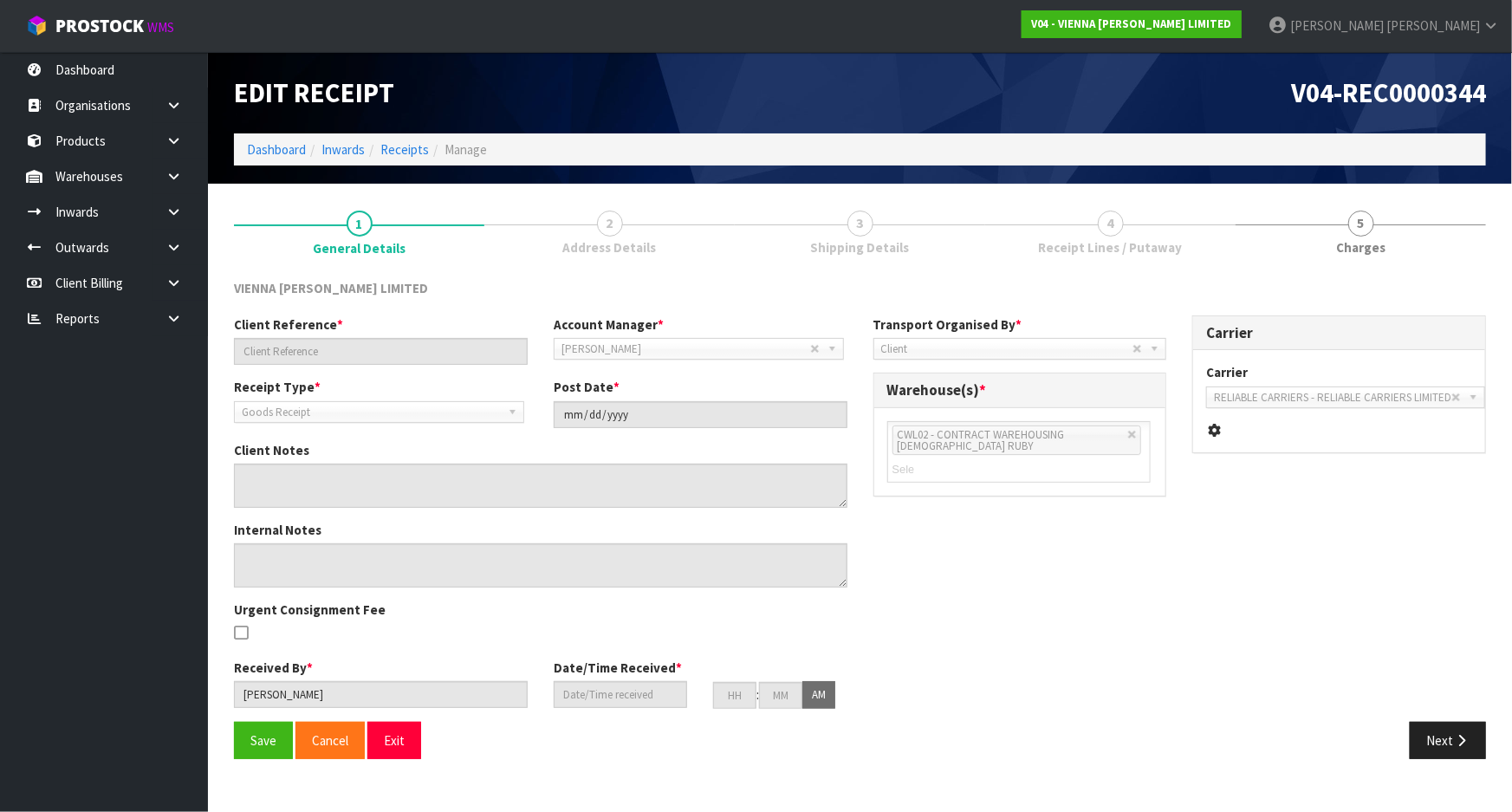
type input "PO3277"
type input "2025-09-12"
type textarea "CAME IN CONTAINER WITH MRKU7488020"
type input "Michael Drugan"
type input "10/09/2025"
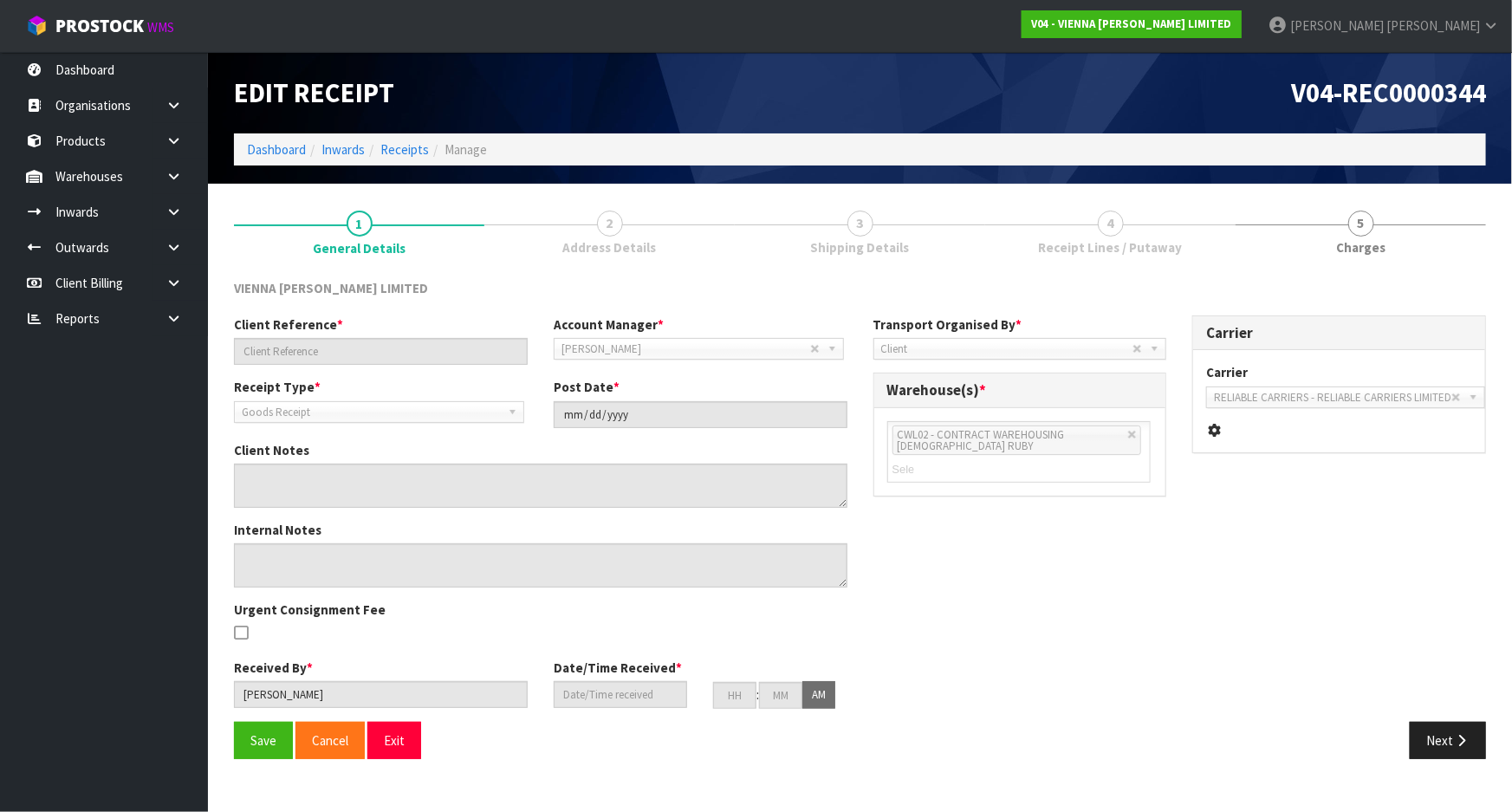
type input "10"
type input "00"
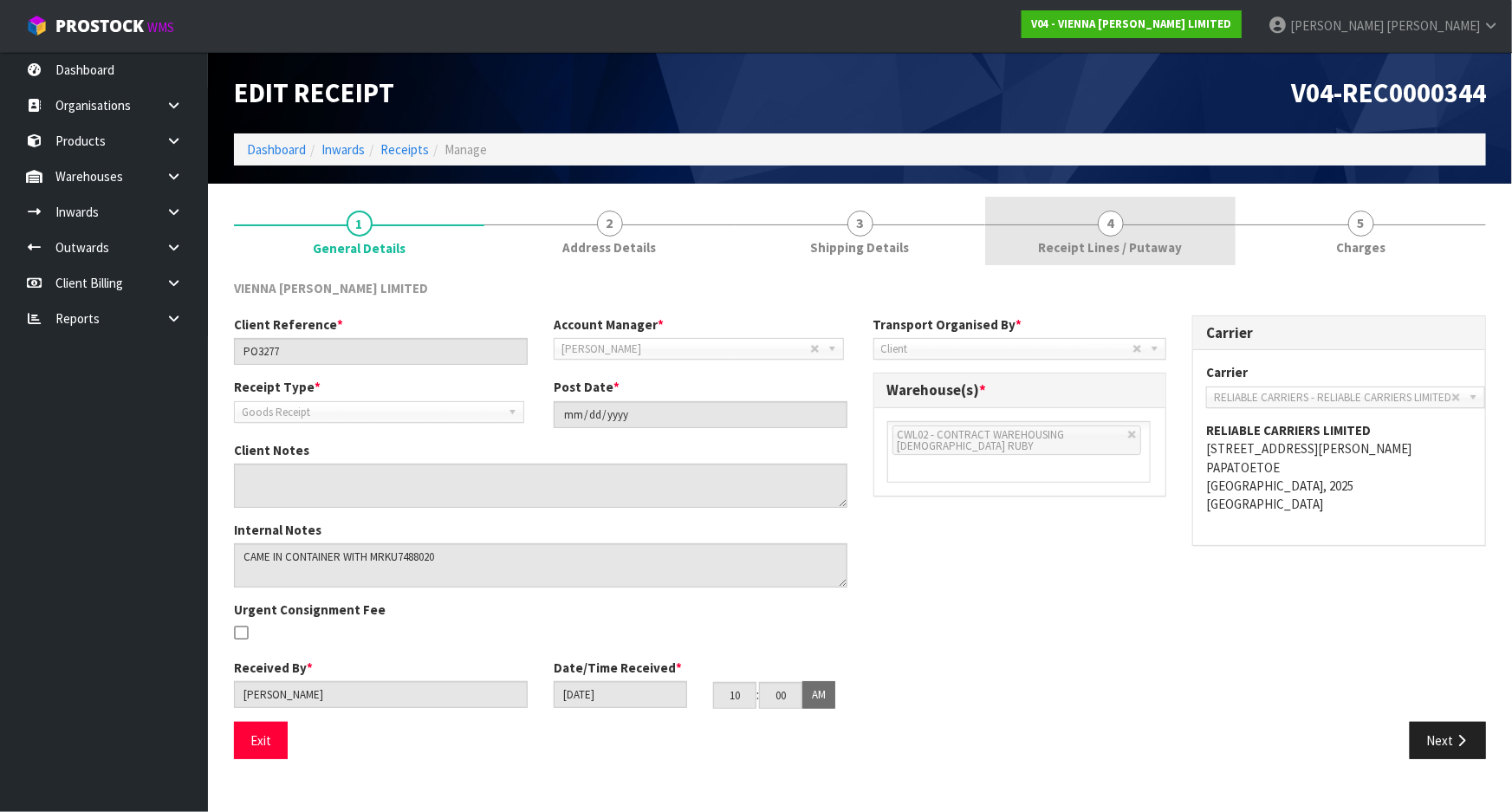
click at [1109, 228] on span "4" at bounding box center [1110, 224] width 26 height 26
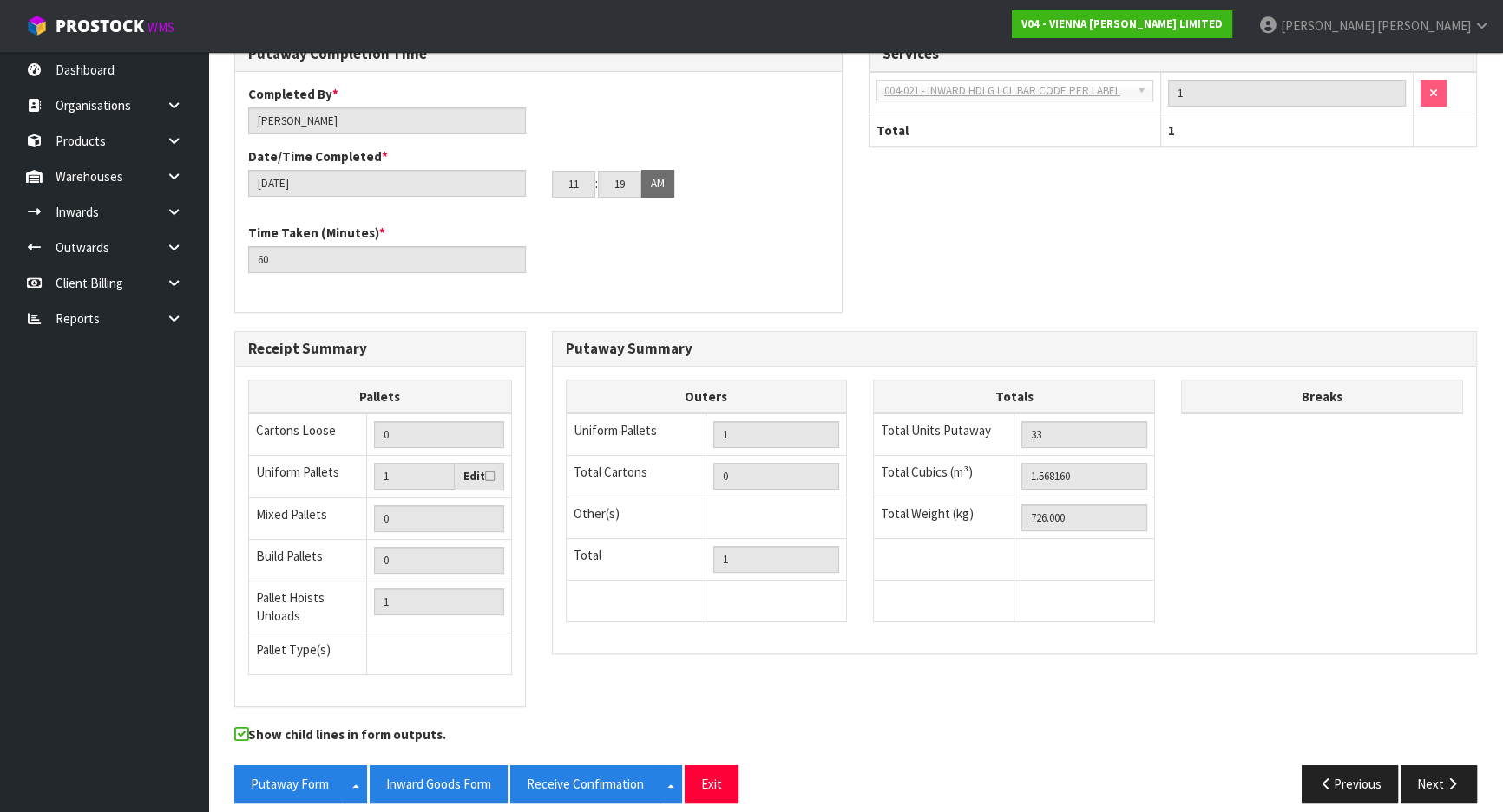
scroll to position [434, 0]
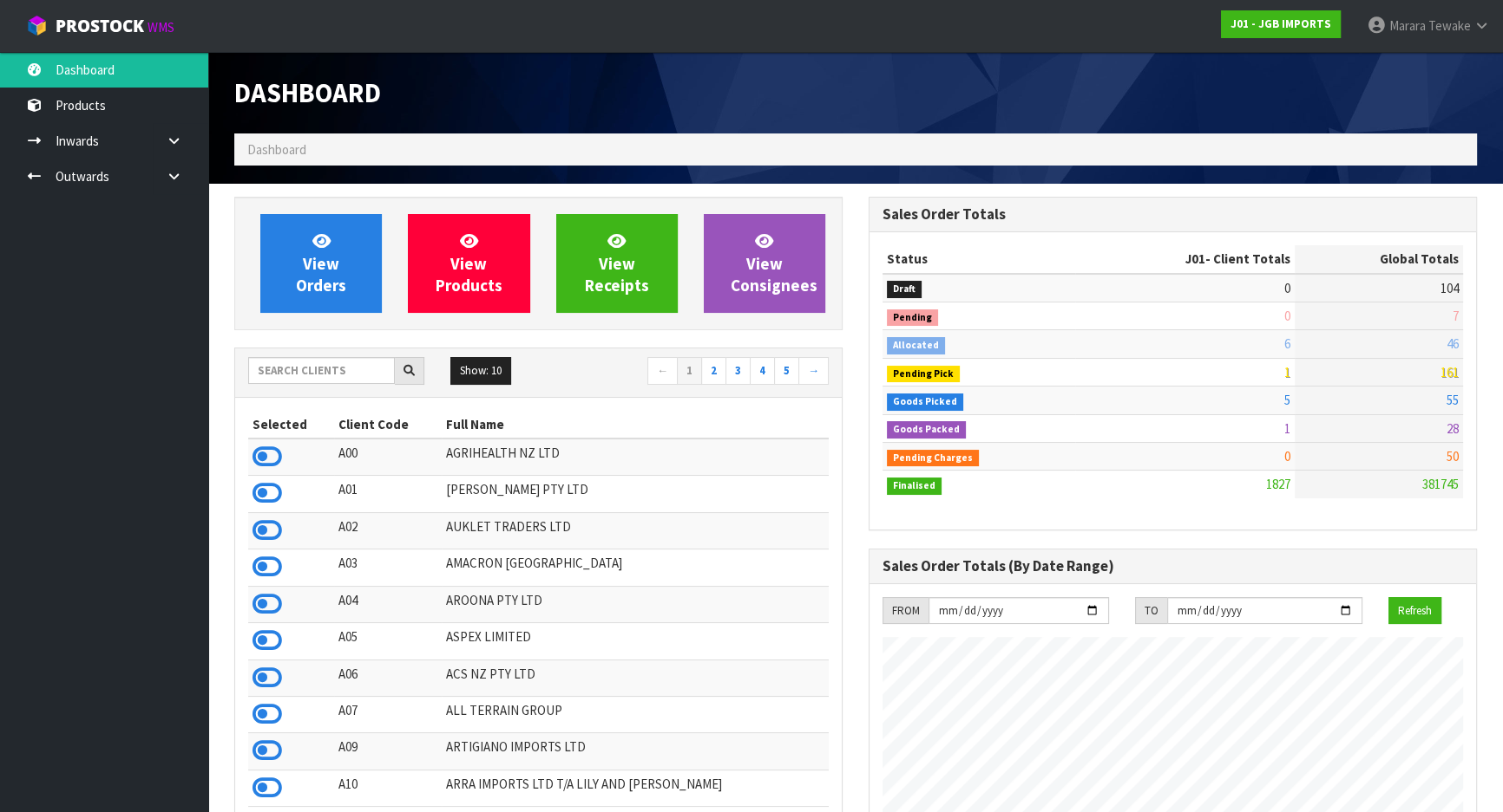
scroll to position [1311, 633]
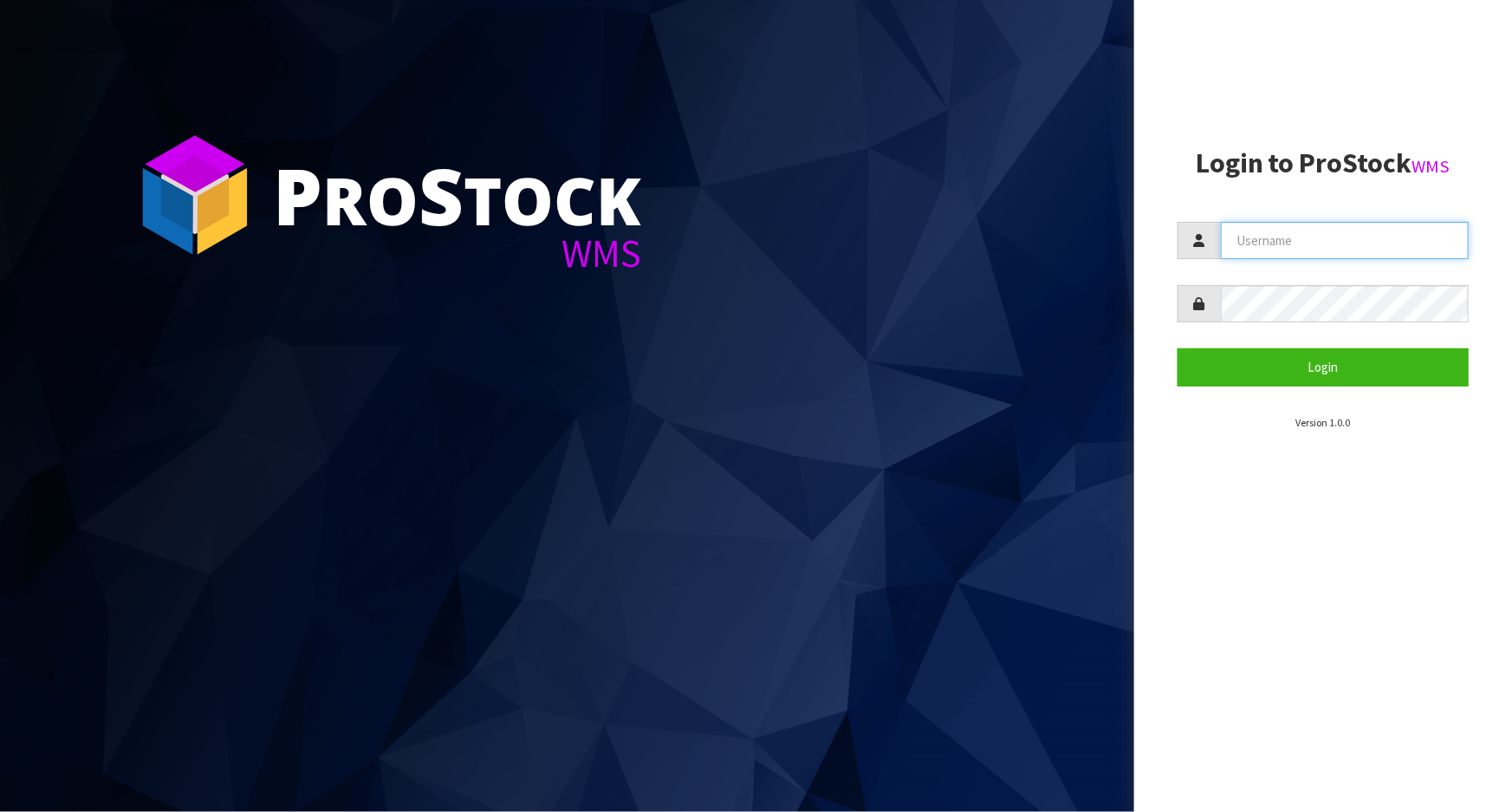
click at [1334, 257] on input "text" at bounding box center [1345, 240] width 248 height 37
type input "[PERSON_NAME]"
click at [1178, 348] on button "Login" at bounding box center [1324, 367] width 292 height 37
